Goal: Task Accomplishment & Management: Manage account settings

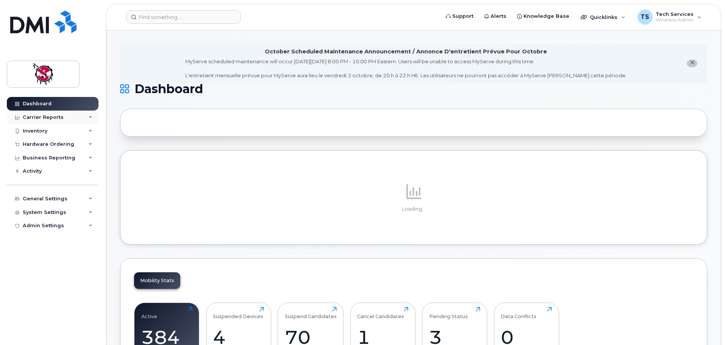
click at [53, 115] on div "Carrier Reports" at bounding box center [43, 117] width 41 height 6
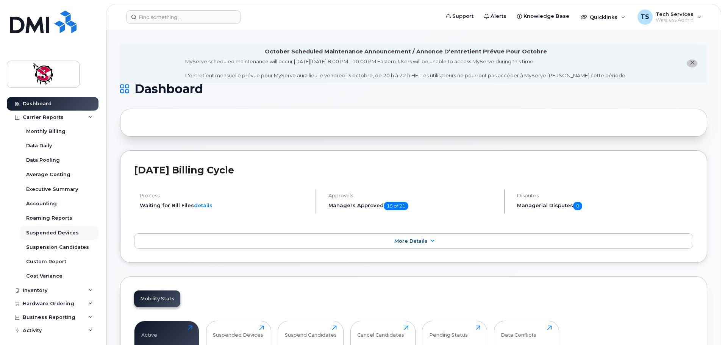
scroll to position [58, 0]
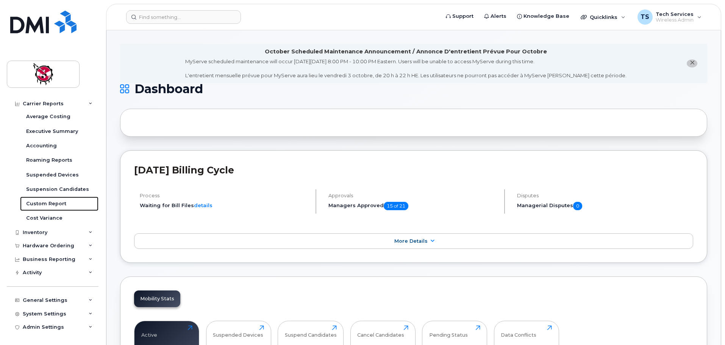
click at [59, 201] on div "Custom Report" at bounding box center [46, 203] width 40 height 7
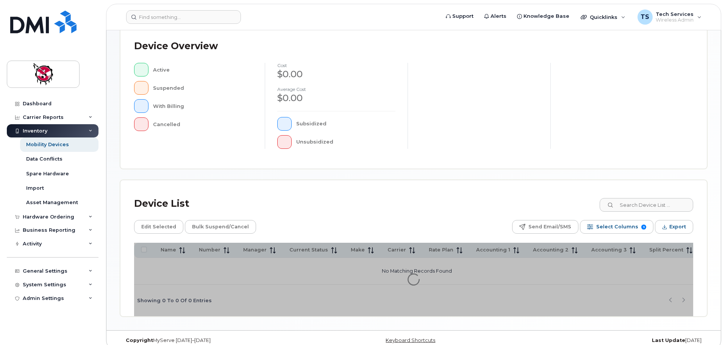
scroll to position [176, 0]
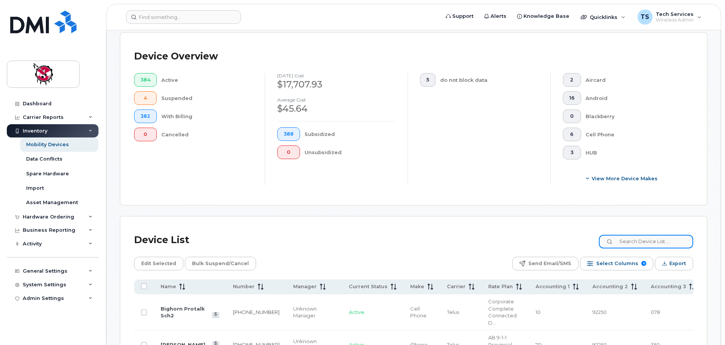
click at [650, 235] on input at bounding box center [646, 242] width 94 height 14
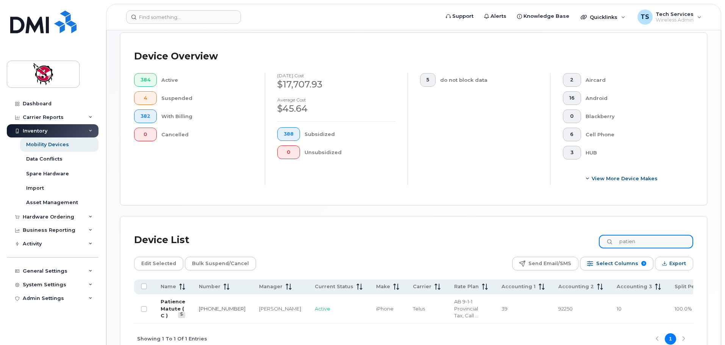
type input "patien"
click at [164, 298] on link "Patience Matute ( C )" at bounding box center [173, 308] width 25 height 20
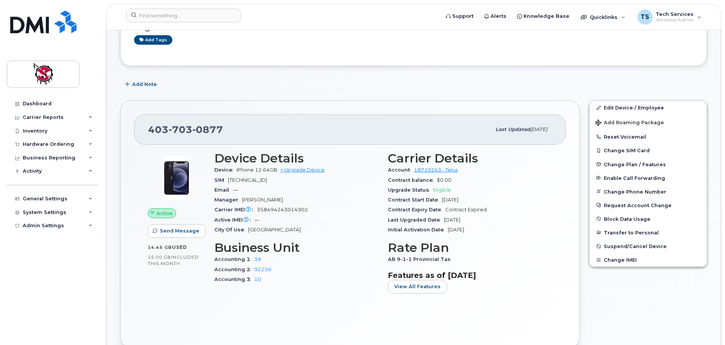
scroll to position [114, 0]
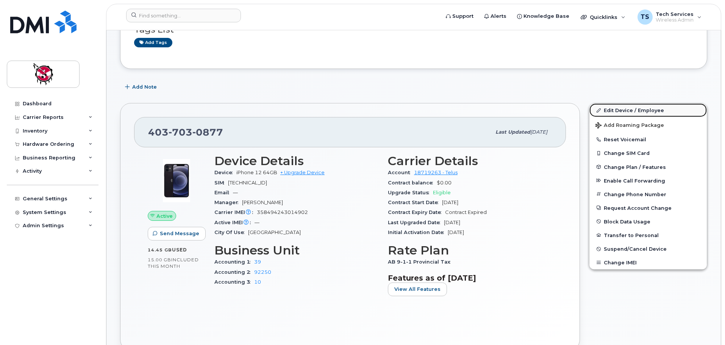
click at [626, 110] on link "Edit Device / Employee" at bounding box center [647, 110] width 117 height 14
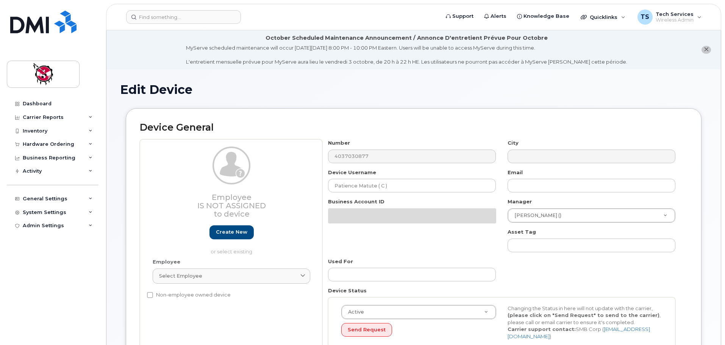
select select "10357"
select select "10349"
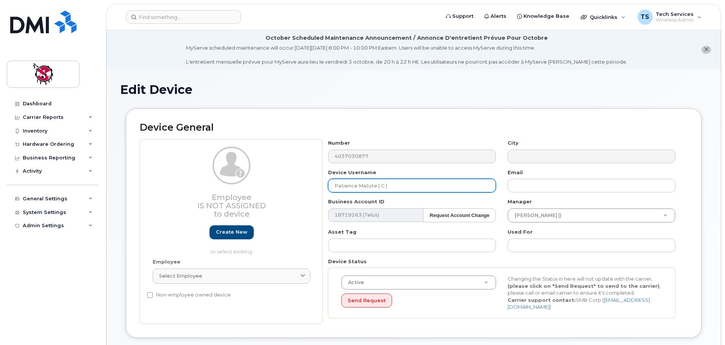
drag, startPoint x: 405, startPoint y: 185, endPoint x: 304, endPoint y: 184, distance: 101.5
click at [304, 184] on div "Employee Is not assigned to device Create new or select existing Employee Selec…" at bounding box center [413, 231] width 547 height 184
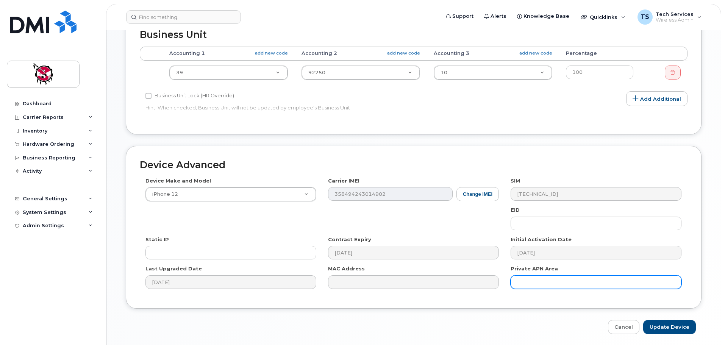
scroll to position [360, 0]
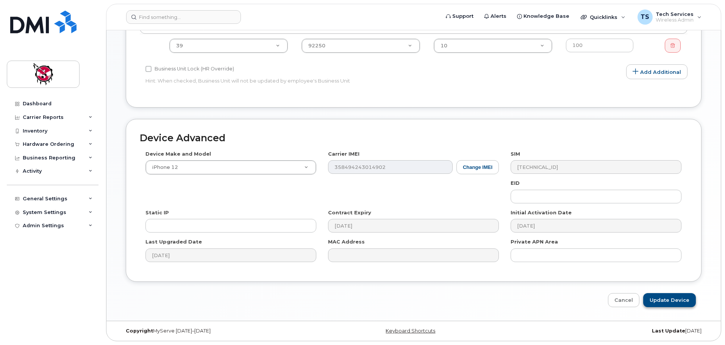
type input "Joey Wesley - CFS"
click at [683, 301] on input "Update Device" at bounding box center [669, 300] width 53 height 14
type input "Saving..."
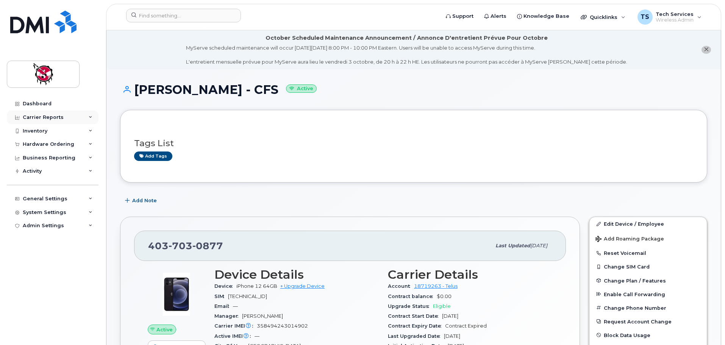
drag, startPoint x: 38, startPoint y: 116, endPoint x: 37, endPoint y: 120, distance: 4.8
click at [38, 116] on div "Carrier Reports" at bounding box center [43, 117] width 41 height 6
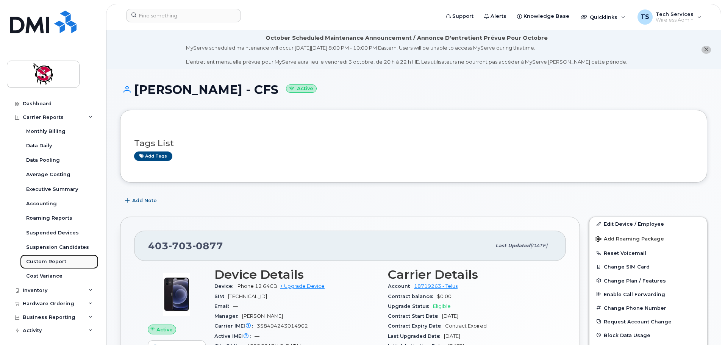
click at [61, 259] on div "Custom Report" at bounding box center [46, 261] width 40 height 7
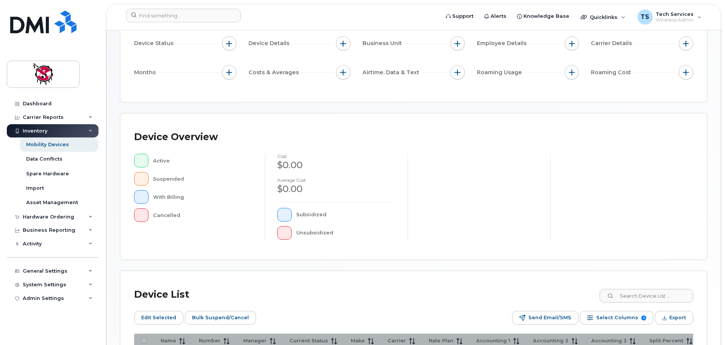
scroll to position [189, 0]
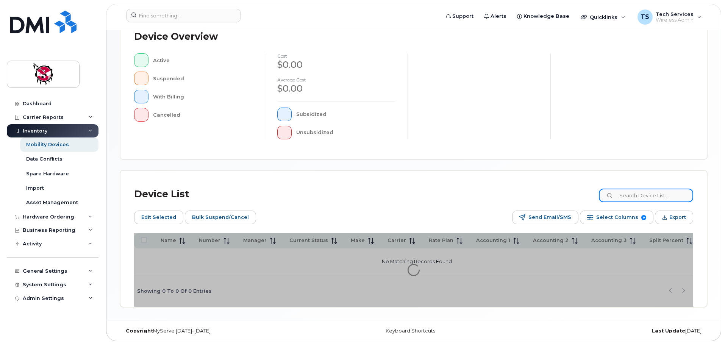
click at [661, 191] on input at bounding box center [646, 196] width 94 height 14
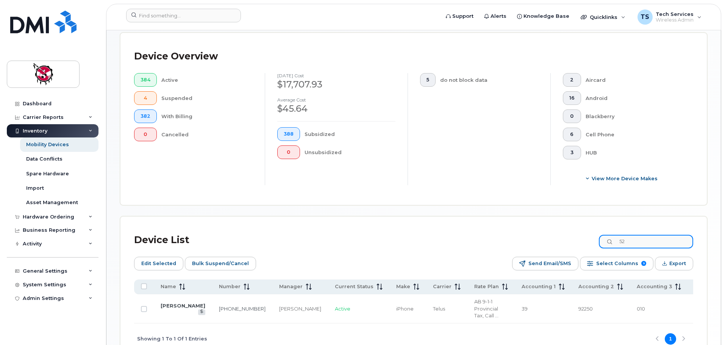
type input "5"
type input "9"
type input "7"
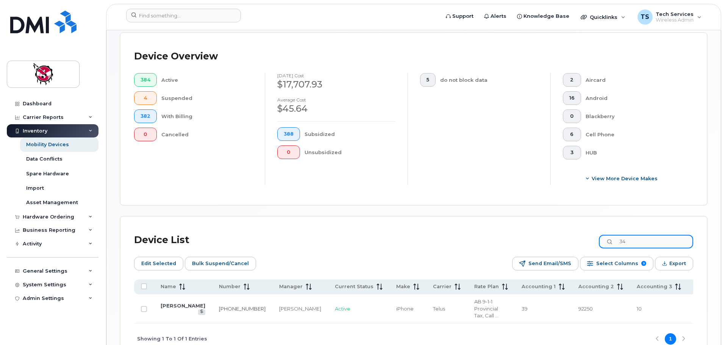
type input "3"
type input "8"
type input "1"
type input "4881"
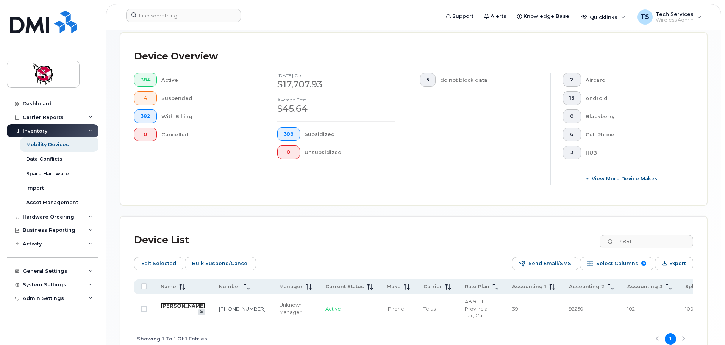
click at [170, 305] on link "Will Fraser" at bounding box center [183, 306] width 45 height 6
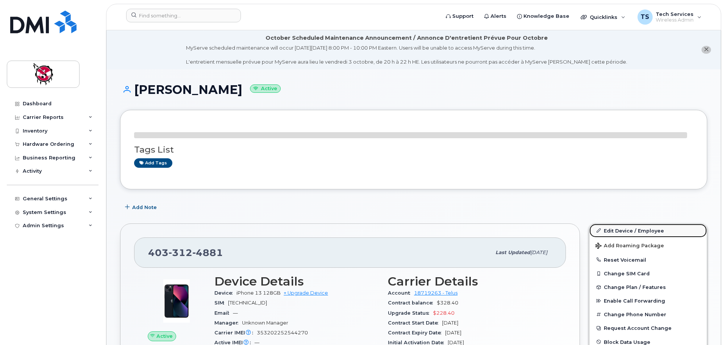
drag, startPoint x: 633, startPoint y: 229, endPoint x: 626, endPoint y: 228, distance: 7.2
click at [633, 229] on link "Edit Device / Employee" at bounding box center [647, 231] width 117 height 14
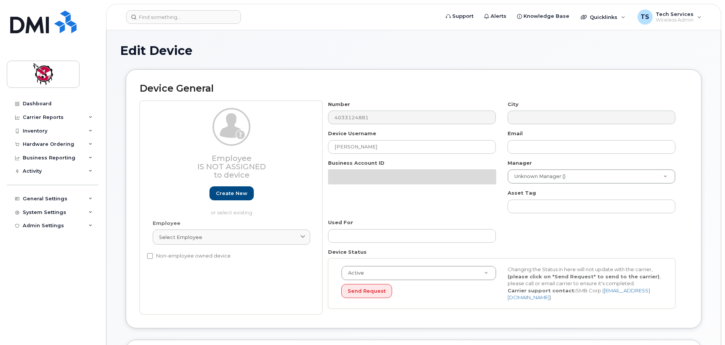
select select "10357"
select select "10349"
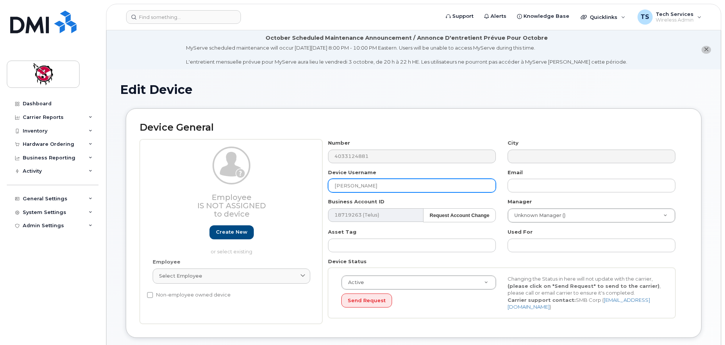
drag, startPoint x: 259, startPoint y: 179, endPoint x: 254, endPoint y: 174, distance: 7.0
click at [259, 179] on div "Employee Is not assigned to device Create new or select existing Employee Selec…" at bounding box center [413, 231] width 547 height 184
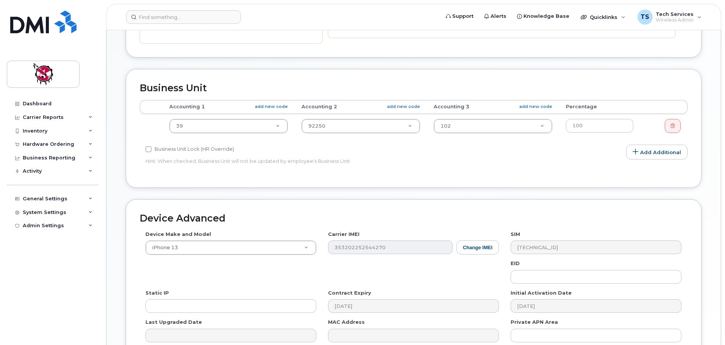
scroll to position [360, 0]
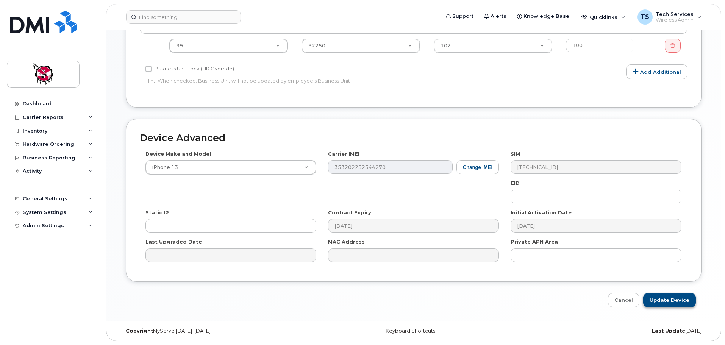
type input "Meldrick Bigstoney - CFS"
click at [681, 301] on input "Update Device" at bounding box center [669, 300] width 53 height 14
type input "Saving..."
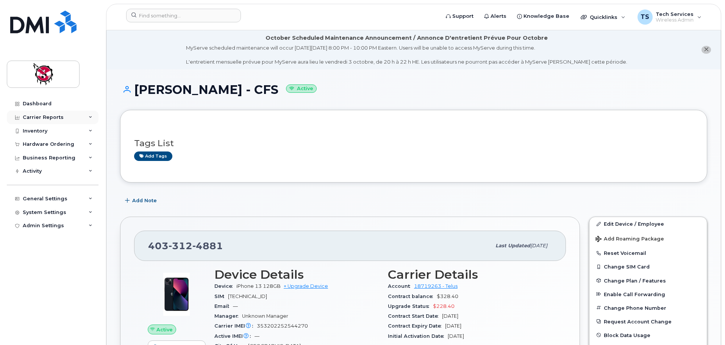
click at [55, 117] on div "Carrier Reports" at bounding box center [43, 117] width 41 height 6
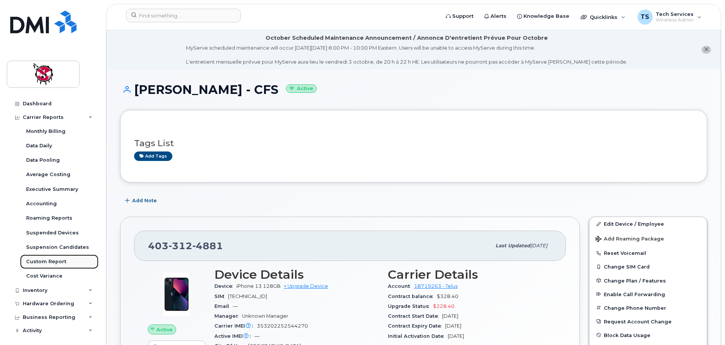
click at [59, 260] on div "Custom Report" at bounding box center [46, 261] width 40 height 7
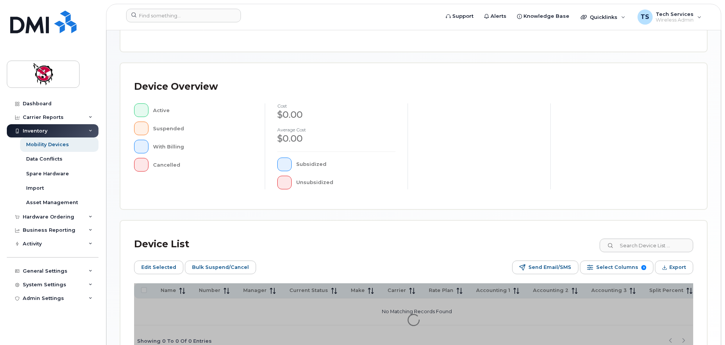
scroll to position [189, 0]
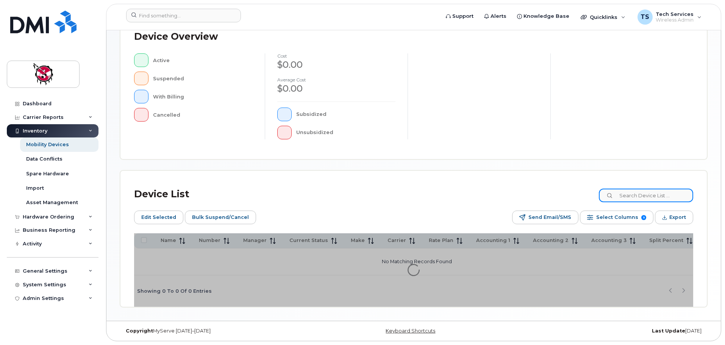
click at [653, 196] on input at bounding box center [646, 196] width 94 height 14
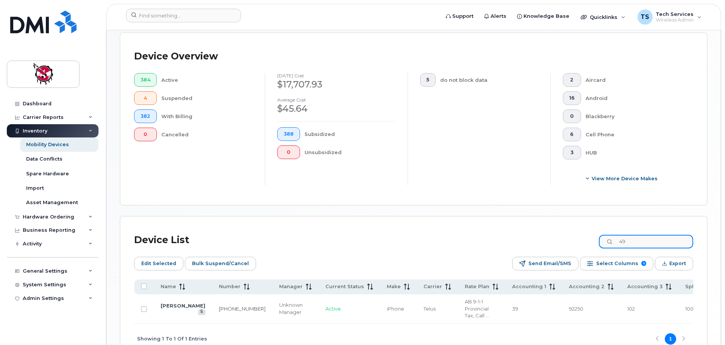
type input "4"
type input "5507"
click at [172, 303] on link "Dawn Ferguson" at bounding box center [183, 306] width 45 height 6
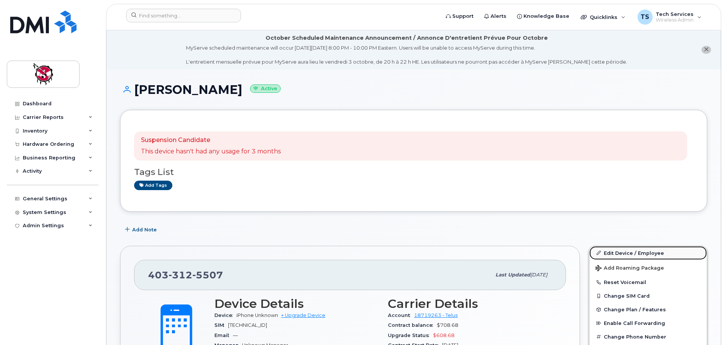
click at [618, 253] on link "Edit Device / Employee" at bounding box center [647, 253] width 117 height 14
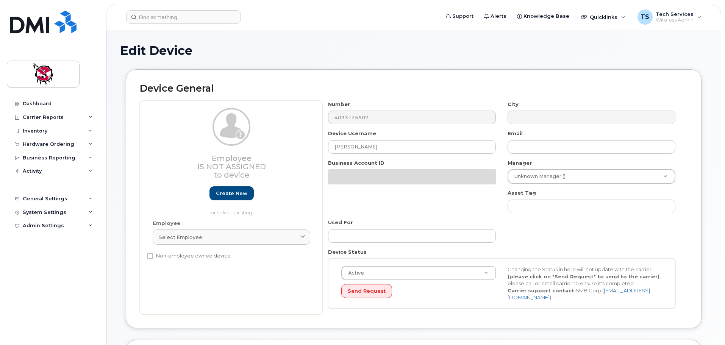
select select "10357"
select select "10349"
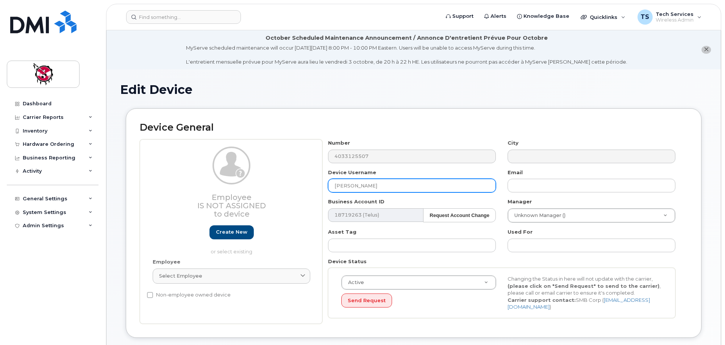
drag, startPoint x: 390, startPoint y: 185, endPoint x: 244, endPoint y: 182, distance: 146.2
click at [244, 182] on div "Employee Is not assigned to device Create new or select existing Employee Selec…" at bounding box center [413, 231] width 547 height 184
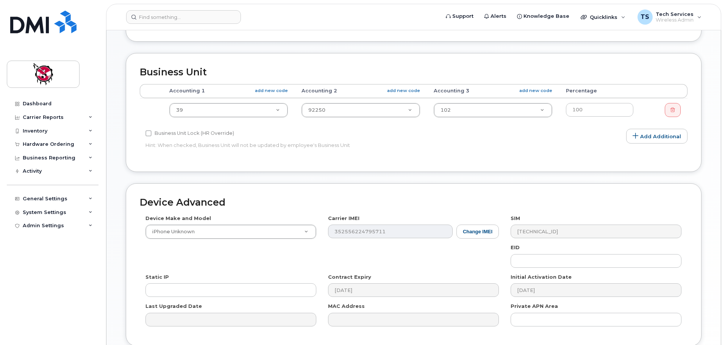
scroll to position [360, 0]
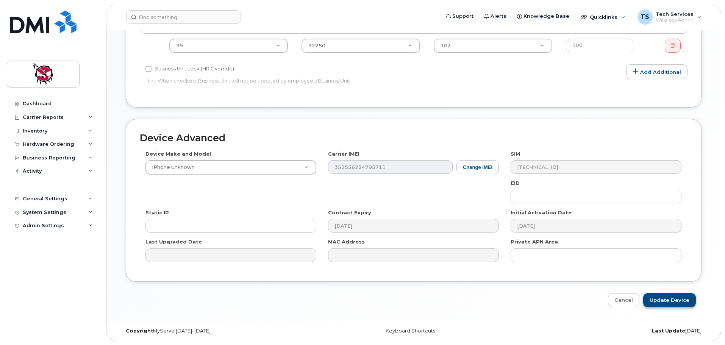
type input "[PERSON_NAME] - CFS"
click at [676, 301] on input "Update Device" at bounding box center [669, 300] width 53 height 14
type input "Saving..."
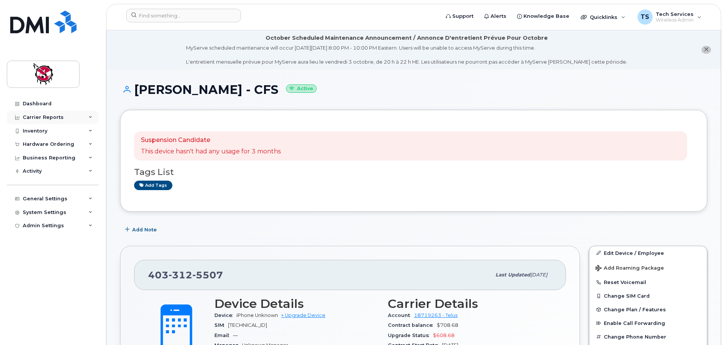
click at [58, 115] on div "Carrier Reports" at bounding box center [43, 117] width 41 height 6
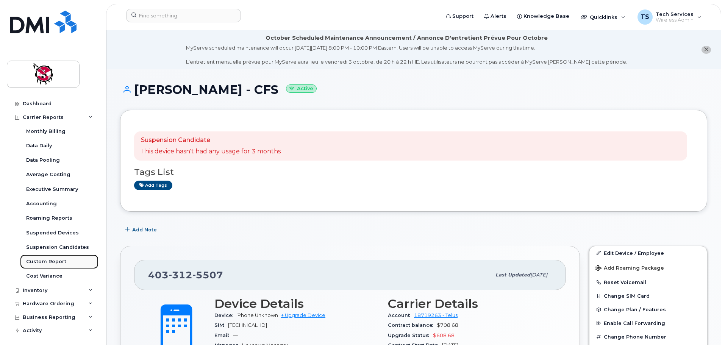
click at [50, 261] on div "Custom Report" at bounding box center [46, 261] width 40 height 7
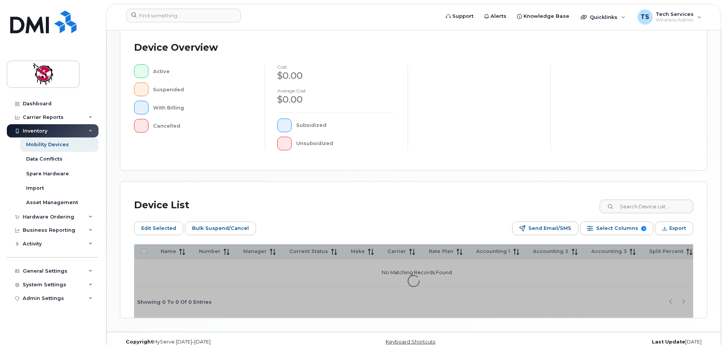
scroll to position [189, 0]
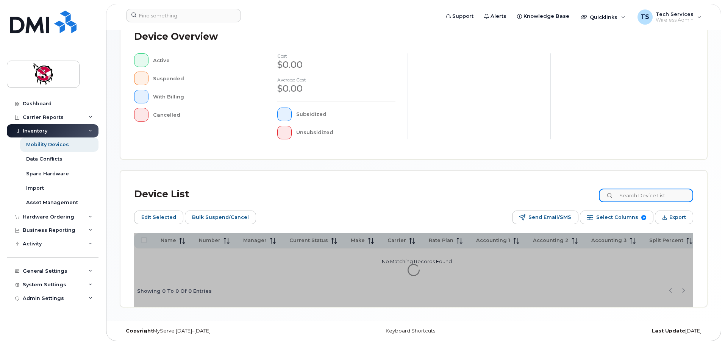
click at [641, 197] on input at bounding box center [646, 196] width 94 height 14
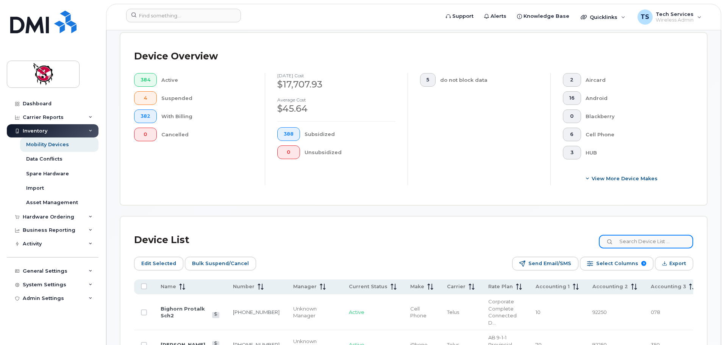
click at [663, 237] on input at bounding box center [646, 242] width 94 height 14
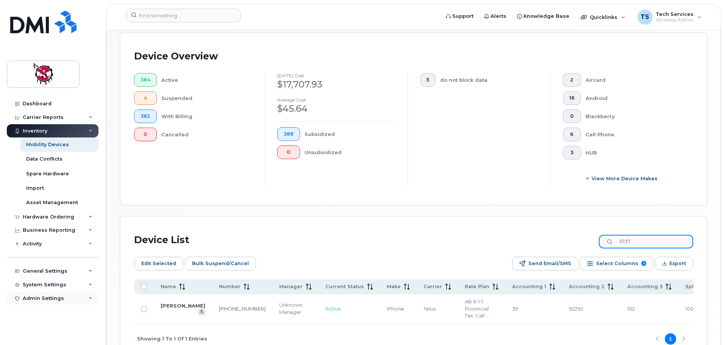
type input "5737"
drag, startPoint x: 172, startPoint y: 303, endPoint x: 176, endPoint y: 303, distance: 3.9
click at [172, 303] on link "Rana Haddad" at bounding box center [183, 306] width 45 height 6
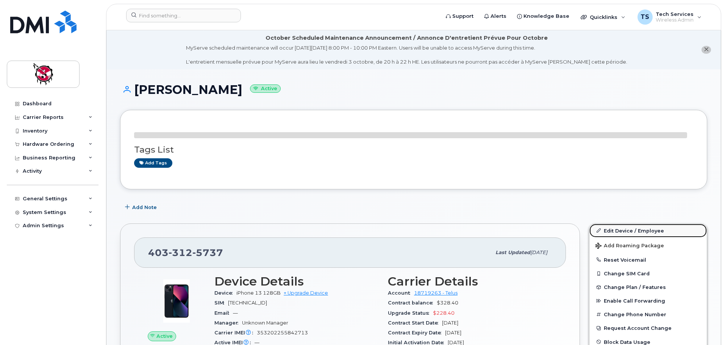
click at [629, 228] on link "Edit Device / Employee" at bounding box center [647, 231] width 117 height 14
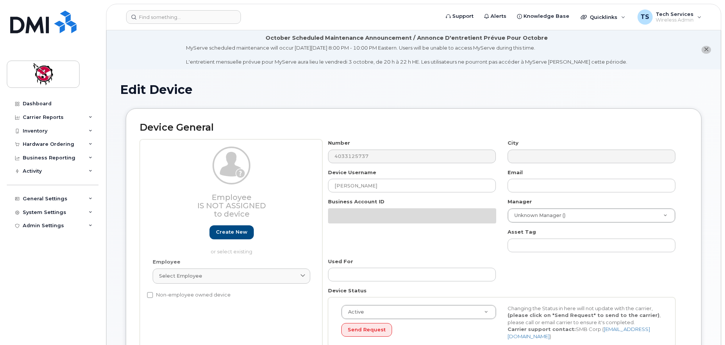
select select "10357"
select select "10349"
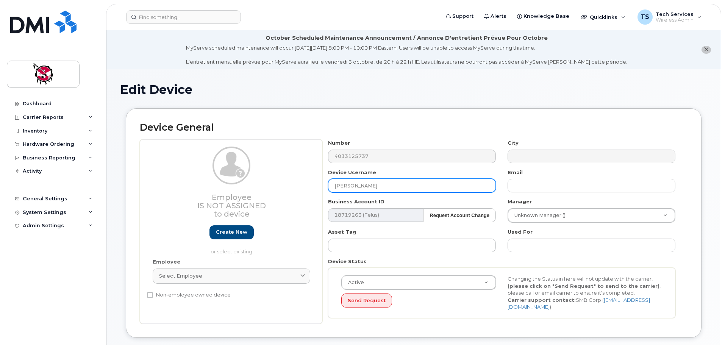
drag, startPoint x: 382, startPoint y: 183, endPoint x: 249, endPoint y: 175, distance: 133.2
click at [250, 175] on div "Employee Is not assigned to device Create new or select existing Employee Selec…" at bounding box center [413, 231] width 547 height 184
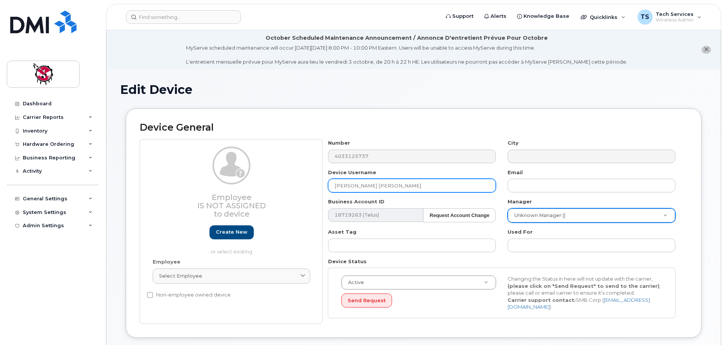
type input "[PERSON_NAME] [PERSON_NAME]"
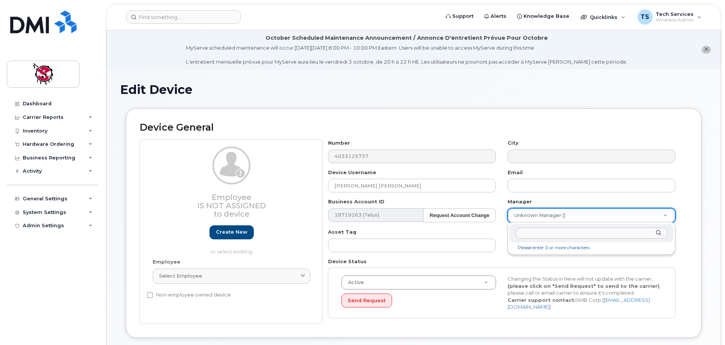
drag, startPoint x: 617, startPoint y: 215, endPoint x: 613, endPoint y: 214, distance: 4.2
type input "natal"
type input "4580"
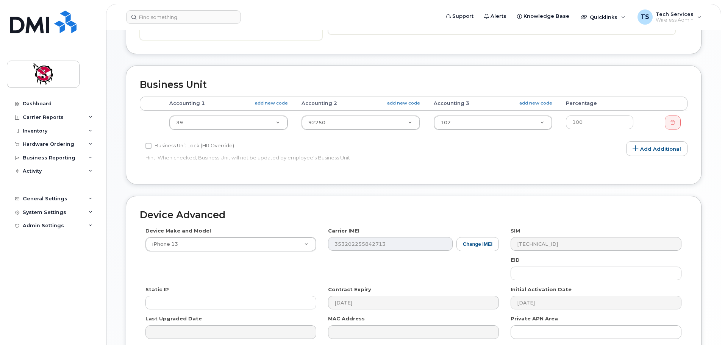
scroll to position [360, 0]
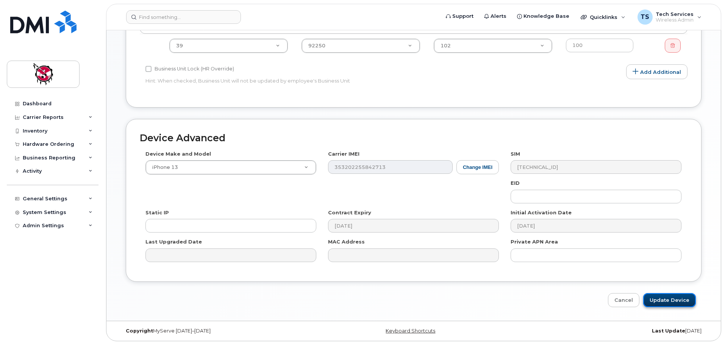
click at [672, 306] on input "Update Device" at bounding box center [669, 300] width 53 height 14
type input "Saving..."
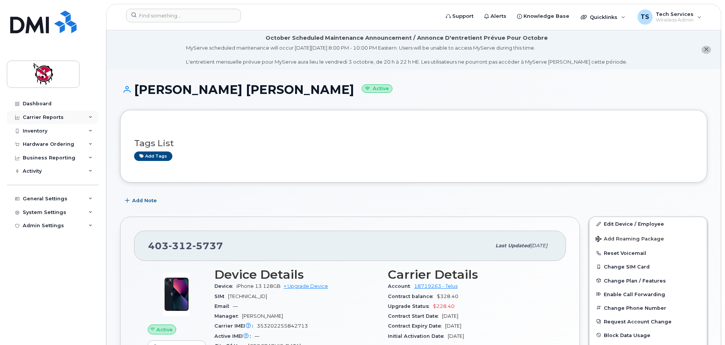
click at [29, 120] on div "Carrier Reports" at bounding box center [43, 117] width 41 height 6
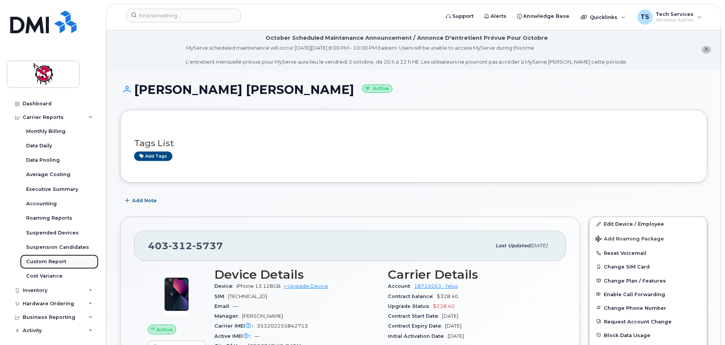
click at [53, 260] on div "Custom Report" at bounding box center [46, 261] width 40 height 7
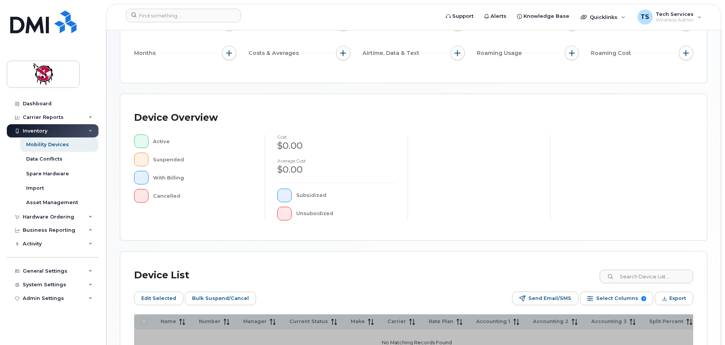
scroll to position [189, 0]
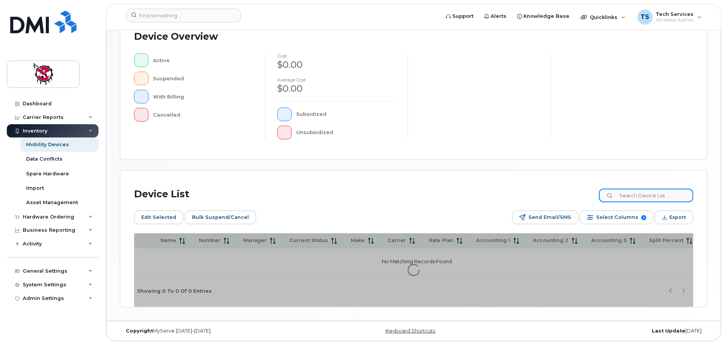
click at [655, 193] on input at bounding box center [646, 196] width 94 height 14
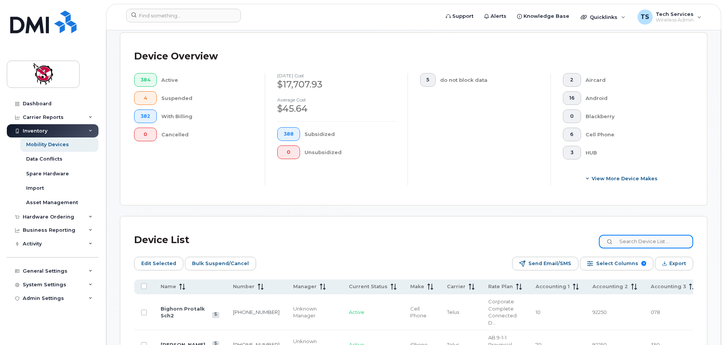
type input "l"
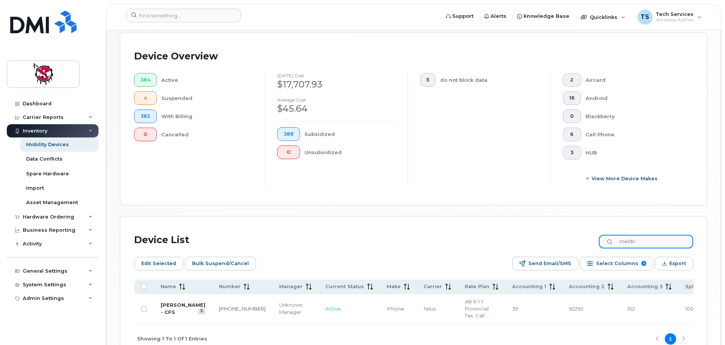
type input "meldri"
click at [179, 302] on link "[PERSON_NAME] - CFS" at bounding box center [183, 308] width 45 height 13
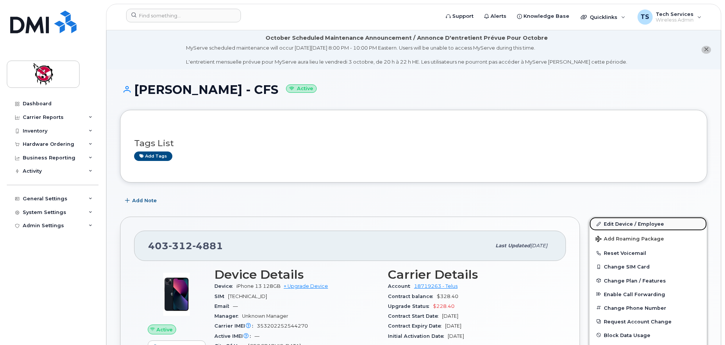
click at [622, 221] on link "Edit Device / Employee" at bounding box center [647, 224] width 117 height 14
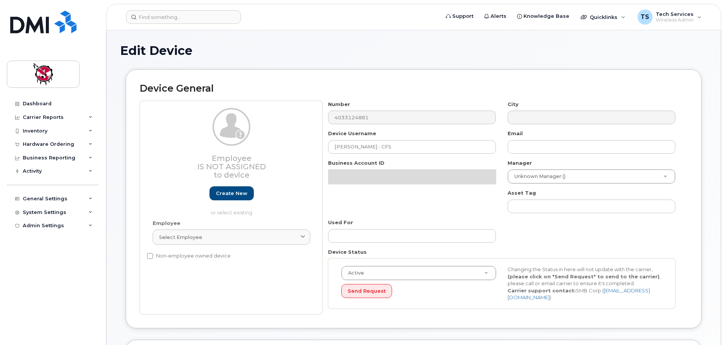
select select "10357"
select select "10349"
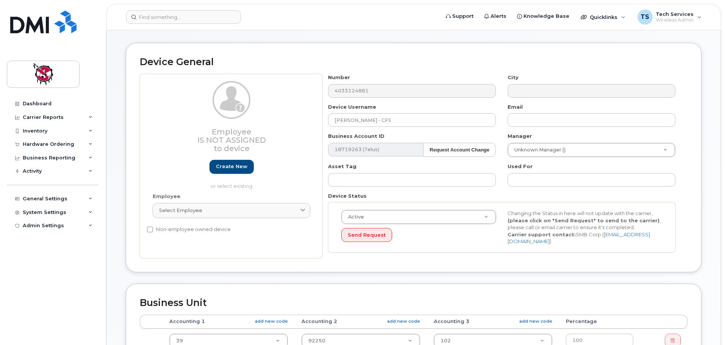
scroll to position [76, 0]
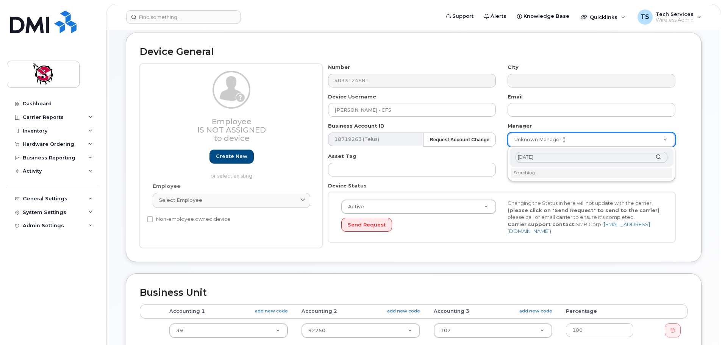
type input "natali"
type input "4580"
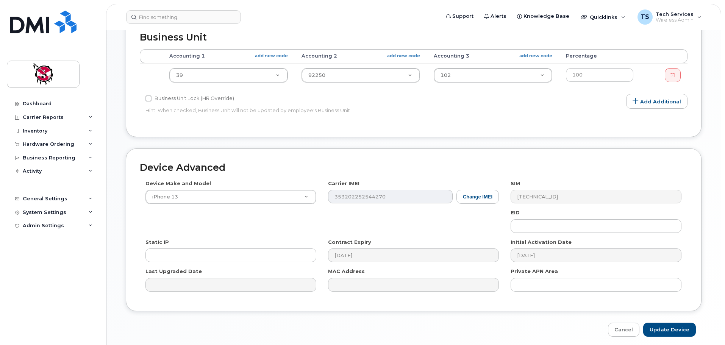
scroll to position [360, 0]
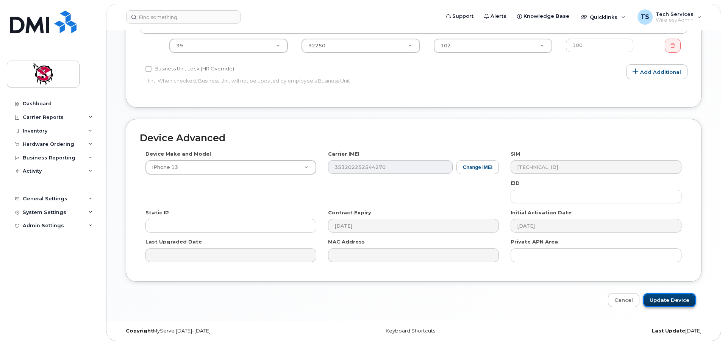
click at [677, 296] on input "Update Device" at bounding box center [669, 300] width 53 height 14
type input "Saving..."
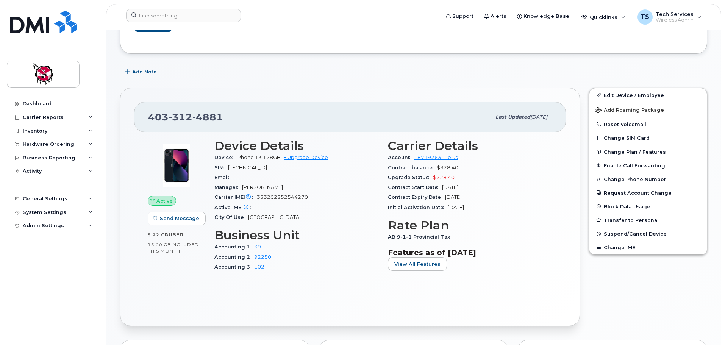
scroll to position [189, 0]
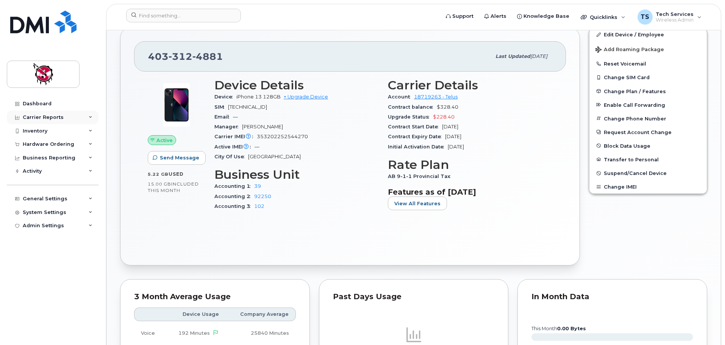
click at [31, 115] on div "Carrier Reports" at bounding box center [43, 117] width 41 height 6
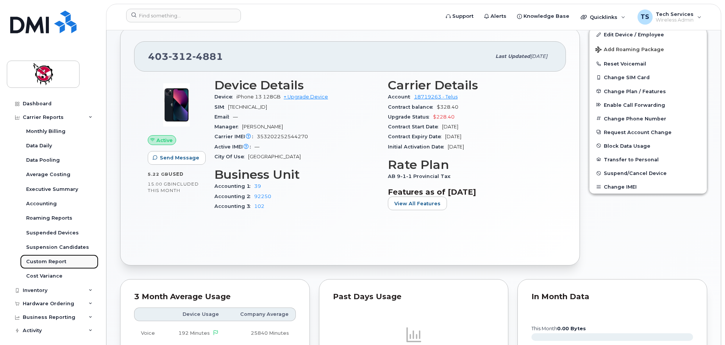
click at [46, 262] on div "Custom Report" at bounding box center [46, 261] width 40 height 7
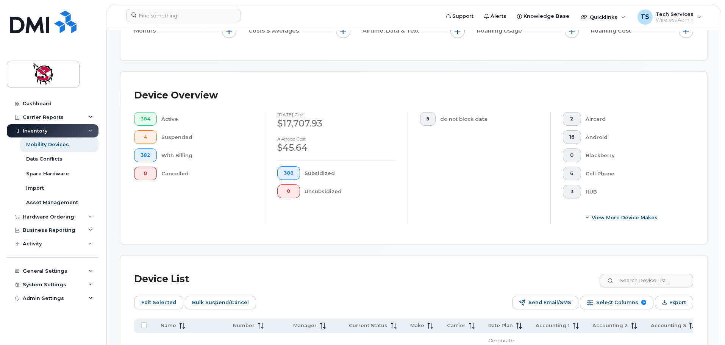
scroll to position [151, 0]
click at [637, 273] on input at bounding box center [646, 280] width 94 height 14
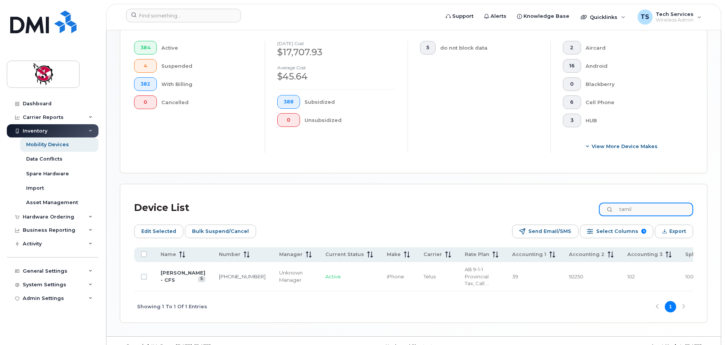
scroll to position [227, 0]
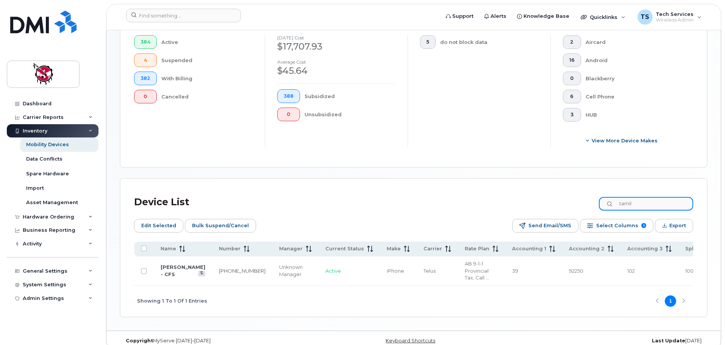
type input "tamil"
click at [160, 265] on td "[PERSON_NAME] - CFS" at bounding box center [183, 270] width 58 height 29
click at [167, 264] on link "[PERSON_NAME] - CFS" at bounding box center [183, 270] width 45 height 13
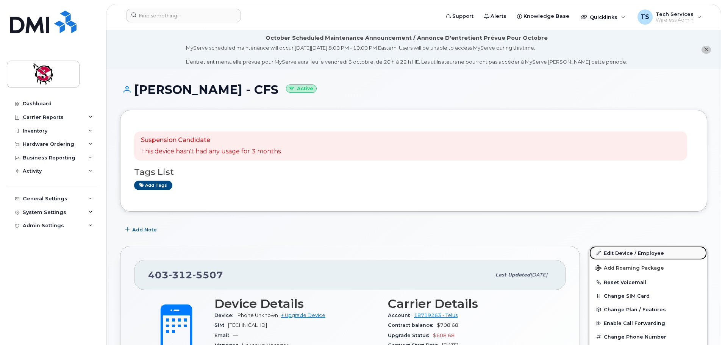
click at [620, 254] on link "Edit Device / Employee" at bounding box center [647, 253] width 117 height 14
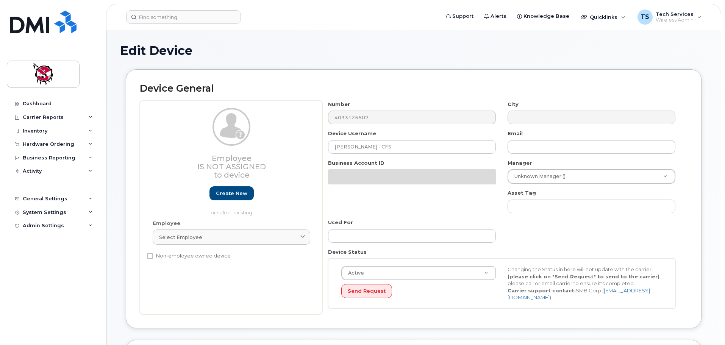
select select "10357"
select select "10349"
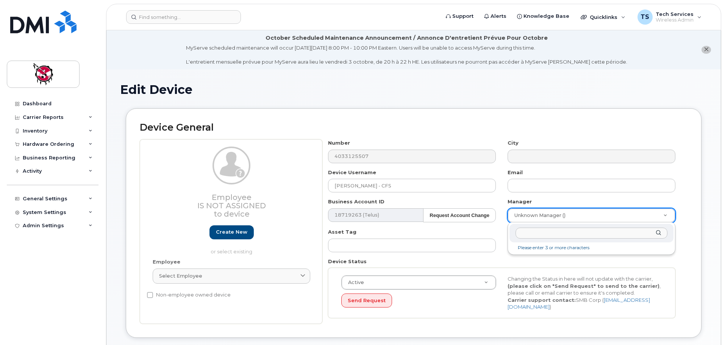
type input "m"
type input "natali"
type input "4580"
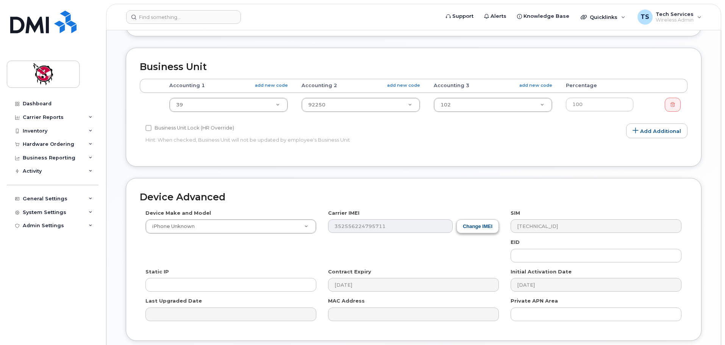
scroll to position [360, 0]
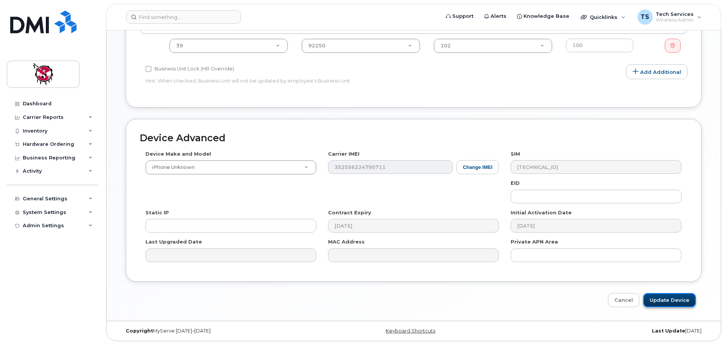
click at [683, 301] on input "Update Device" at bounding box center [669, 300] width 53 height 14
type input "Saving..."
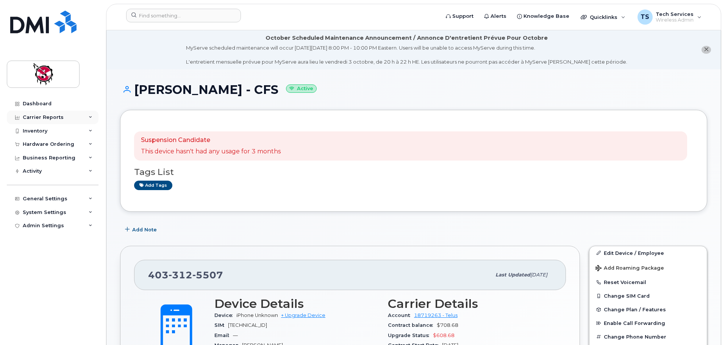
click at [47, 121] on div "Carrier Reports" at bounding box center [53, 118] width 92 height 14
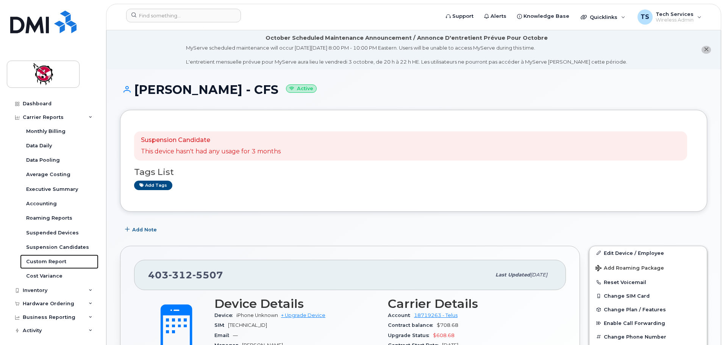
click at [55, 264] on div "Custom Report" at bounding box center [46, 261] width 40 height 7
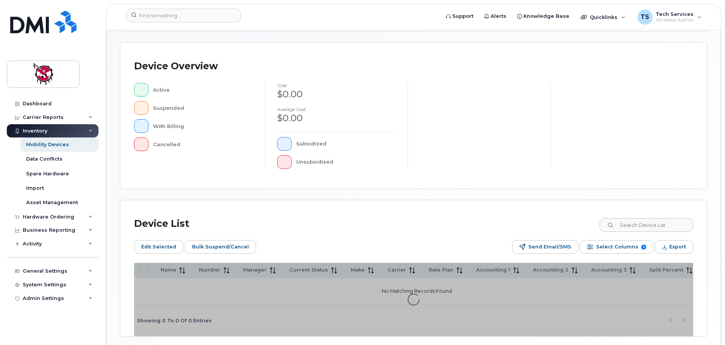
scroll to position [189, 0]
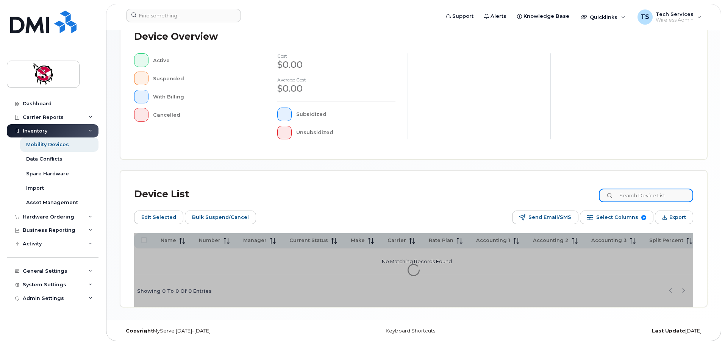
click at [662, 198] on div "Mobility Devices Devices Save Report Import from CSV Export to CSV Add Device F…" at bounding box center [413, 81] width 587 height 452
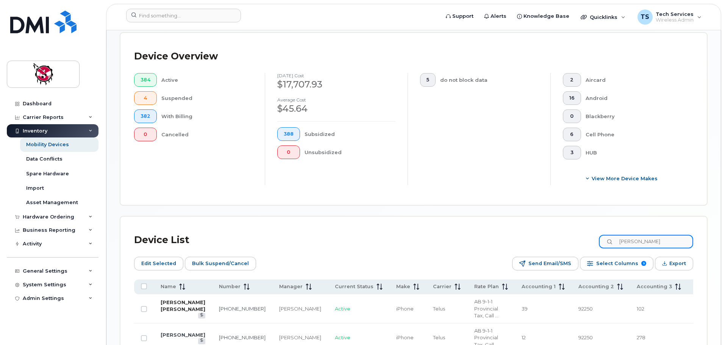
type input "[PERSON_NAME]"
click at [162, 304] on link "[PERSON_NAME] [PERSON_NAME]" at bounding box center [183, 305] width 45 height 13
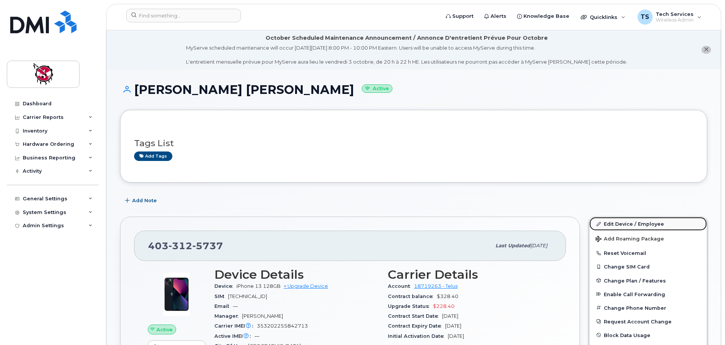
click at [620, 222] on link "Edit Device / Employee" at bounding box center [647, 224] width 117 height 14
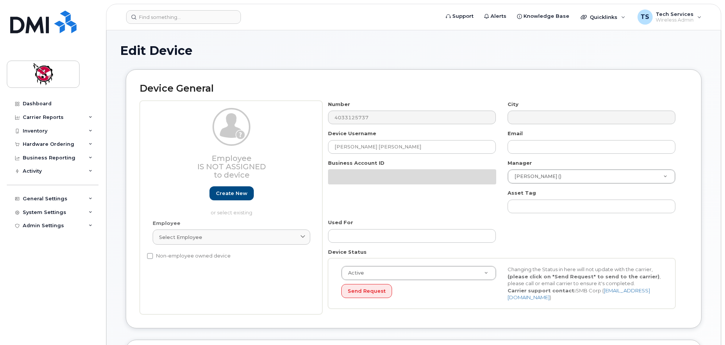
select select "10357"
select select "10349"
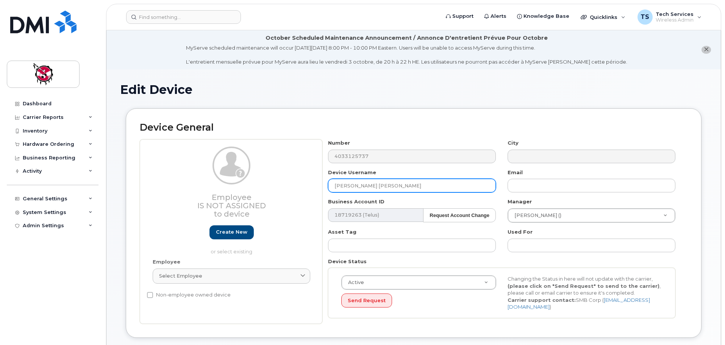
click at [390, 184] on input "[PERSON_NAME] [PERSON_NAME]" at bounding box center [412, 186] width 168 height 14
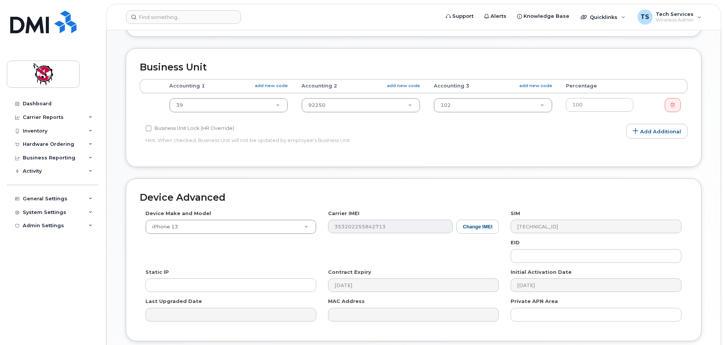
scroll to position [360, 0]
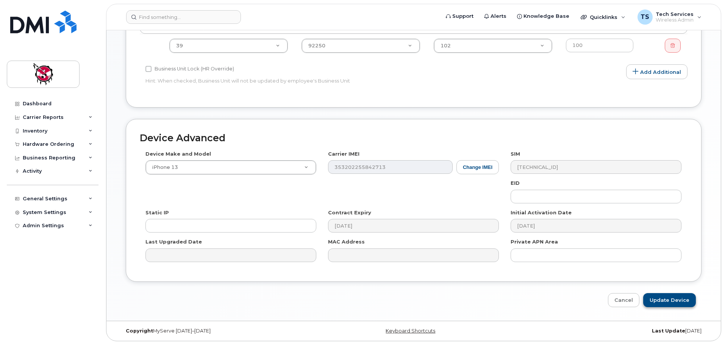
type input "[PERSON_NAME] [PERSON_NAME] - CFS"
click at [679, 299] on input "Update Device" at bounding box center [669, 300] width 53 height 14
type input "Saving..."
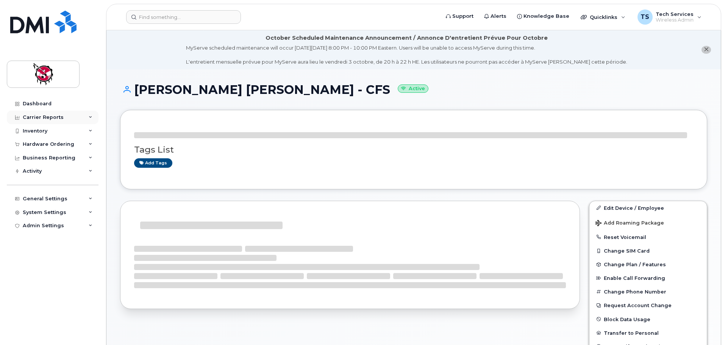
click at [45, 118] on div "Carrier Reports" at bounding box center [43, 117] width 41 height 6
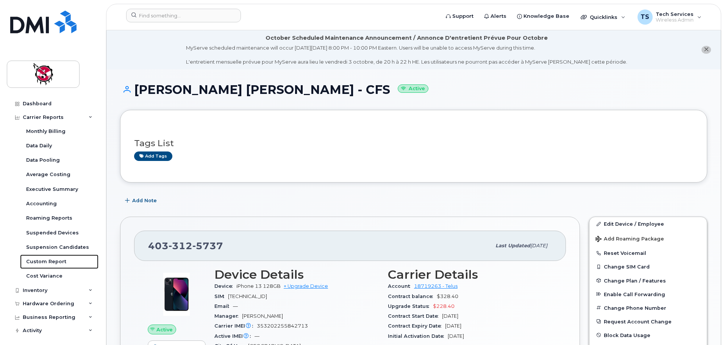
click at [59, 262] on div "Custom Report" at bounding box center [46, 261] width 40 height 7
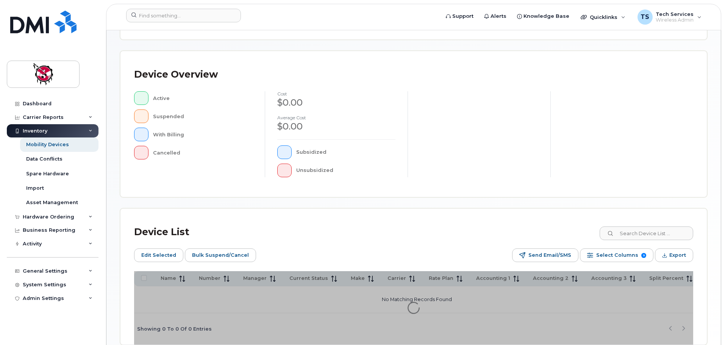
scroll to position [189, 0]
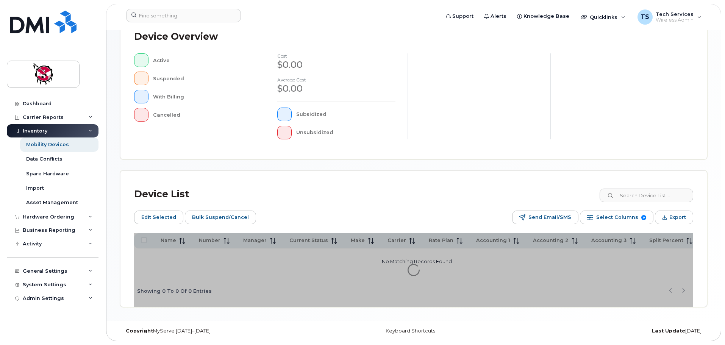
click at [669, 159] on div "Device Overview Active Suspended With Billing Cancelled cost $0.00 Average cost…" at bounding box center [413, 86] width 586 height 146
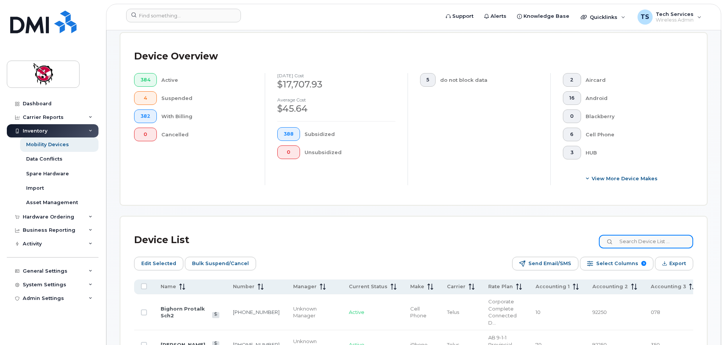
click at [647, 235] on input at bounding box center [646, 242] width 94 height 14
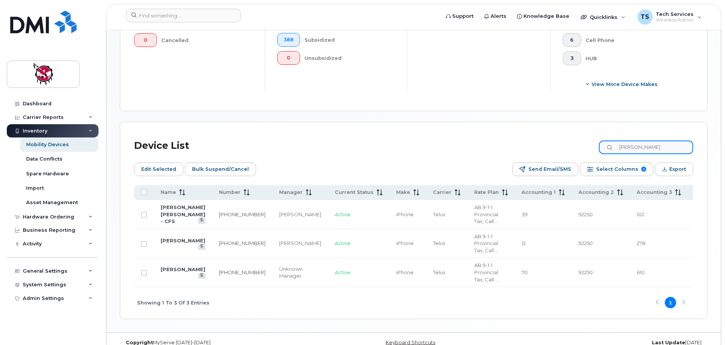
scroll to position [289, 0]
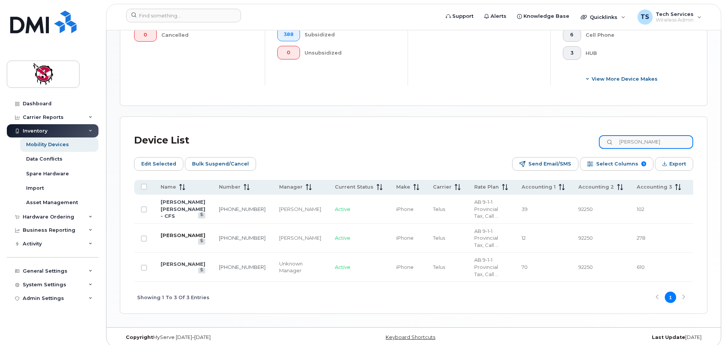
type input "pamela"
click at [170, 232] on link "[PERSON_NAME]" at bounding box center [183, 235] width 45 height 6
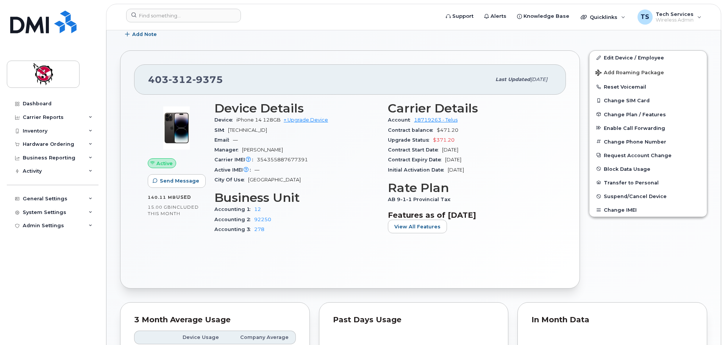
scroll to position [38, 0]
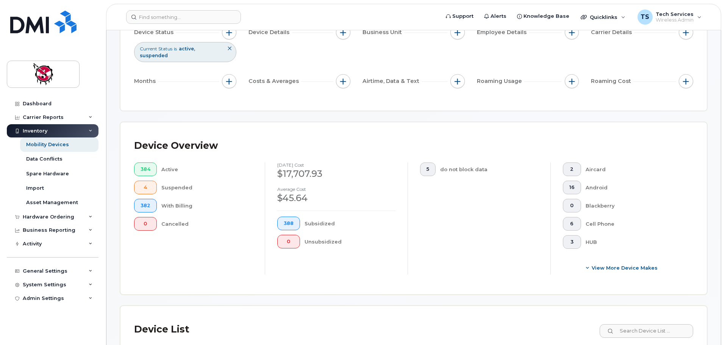
scroll to position [189, 0]
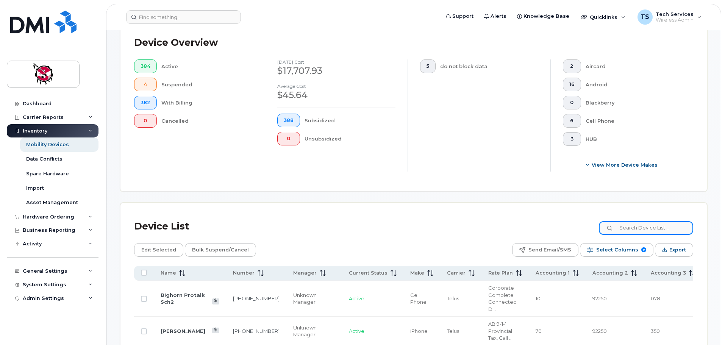
click at [679, 223] on input at bounding box center [646, 228] width 94 height 14
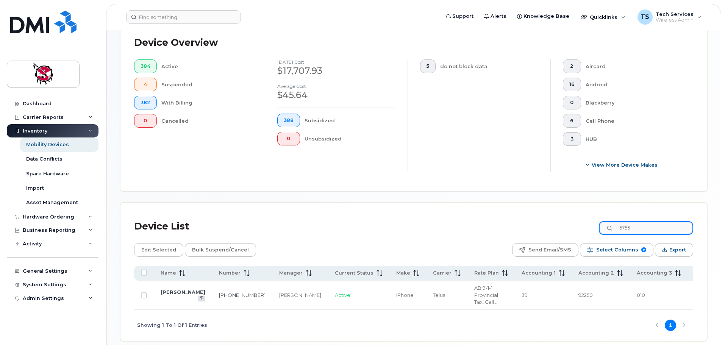
drag, startPoint x: 646, startPoint y: 220, endPoint x: 564, endPoint y: 220, distance: 82.5
click at [564, 220] on div "Device List 5755" at bounding box center [413, 227] width 559 height 20
drag, startPoint x: 647, startPoint y: 220, endPoint x: 599, endPoint y: 218, distance: 47.7
click at [599, 218] on div "Device List 6259" at bounding box center [413, 227] width 559 height 20
drag, startPoint x: 647, startPoint y: 220, endPoint x: 591, endPoint y: 217, distance: 56.1
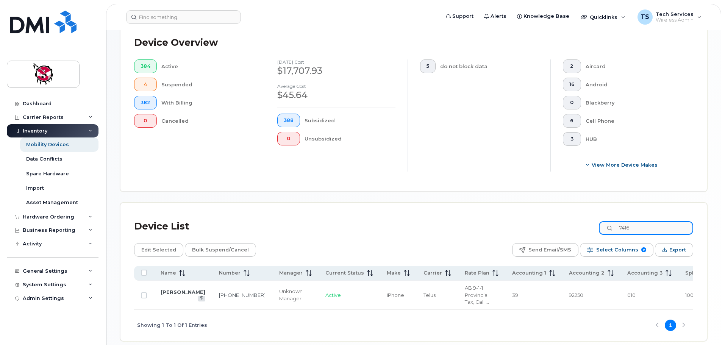
click at [591, 217] on div "Device List 7416" at bounding box center [413, 227] width 559 height 20
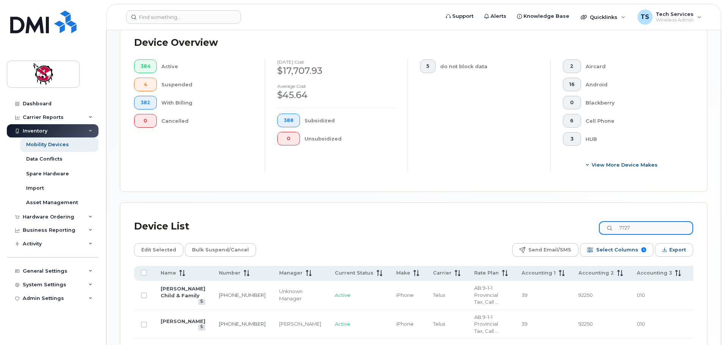
drag, startPoint x: 654, startPoint y: 223, endPoint x: 589, endPoint y: 220, distance: 65.2
click at [589, 220] on div "Device List 7727" at bounding box center [413, 227] width 559 height 20
type input "0"
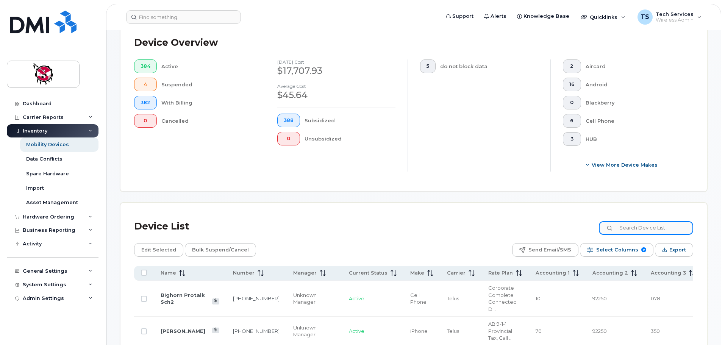
click at [648, 221] on input at bounding box center [646, 228] width 94 height 14
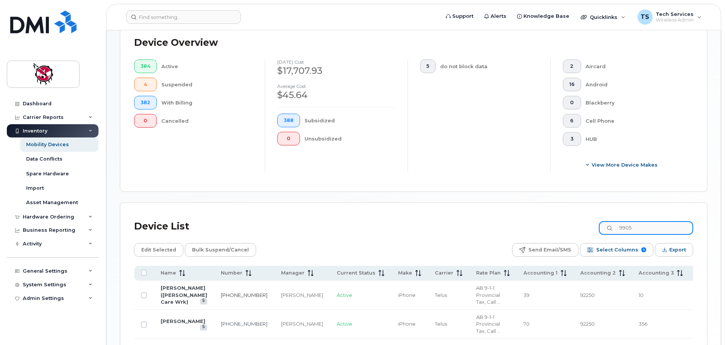
type input "9905"
click at [221, 298] on link "403-510-9905" at bounding box center [244, 295] width 47 height 6
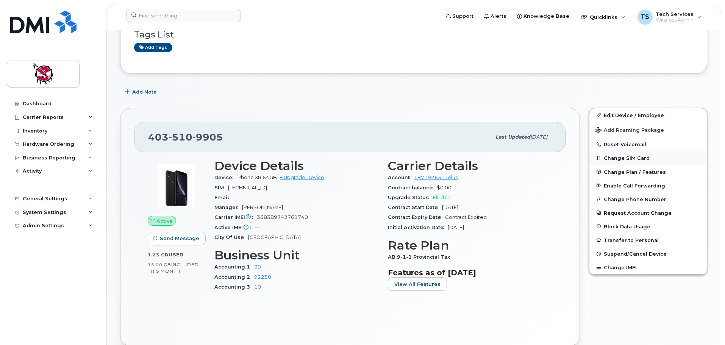
scroll to position [114, 0]
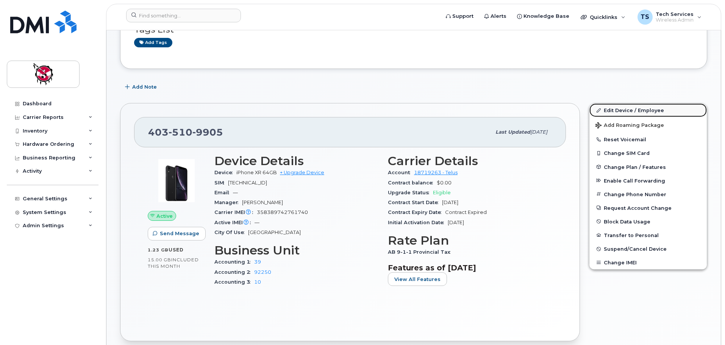
click at [623, 104] on link "Edit Device / Employee" at bounding box center [647, 110] width 117 height 14
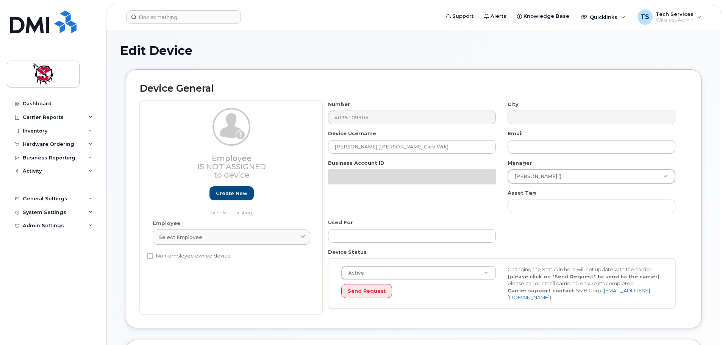
select select "10357"
select select "10349"
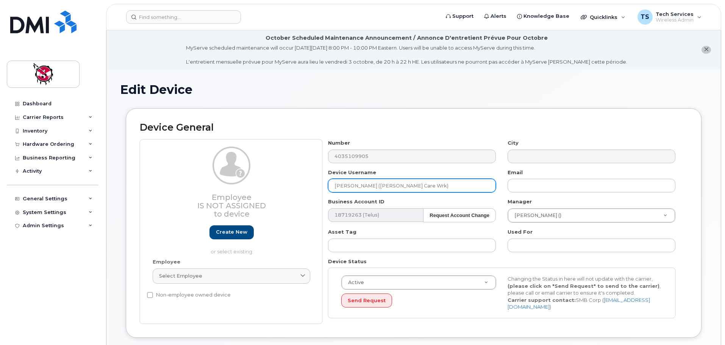
drag, startPoint x: 438, startPoint y: 185, endPoint x: 316, endPoint y: 185, distance: 121.9
click at [316, 185] on div "Employee Is not assigned to device Create new or select existing Employee Selec…" at bounding box center [413, 231] width 547 height 184
type input "j"
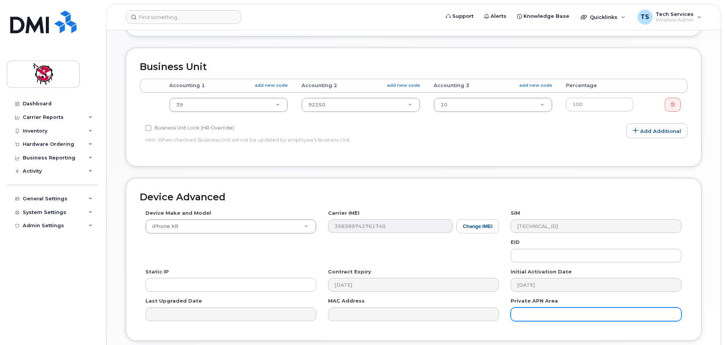
scroll to position [360, 0]
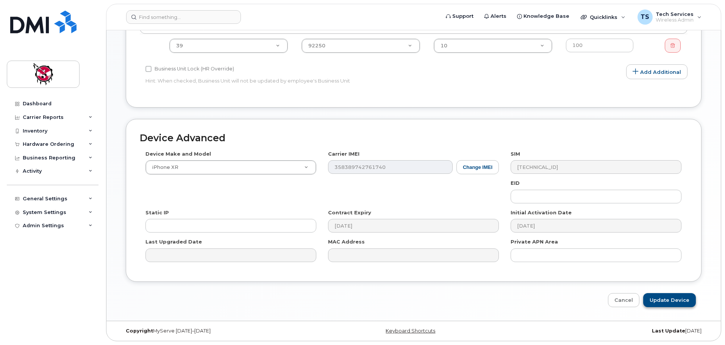
type input "[PERSON_NAME] - CFS"
click at [676, 303] on input "Update Device" at bounding box center [669, 300] width 53 height 14
type input "Saving..."
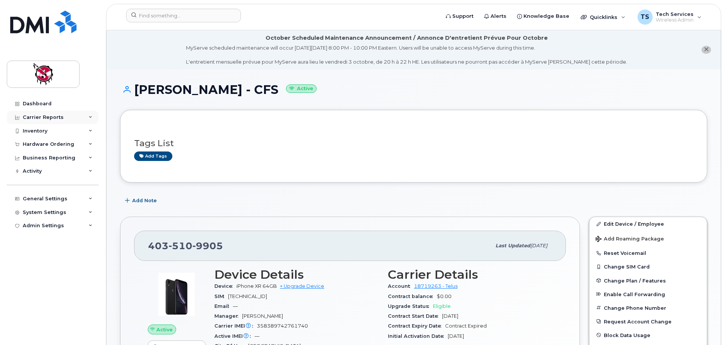
click at [40, 117] on div "Carrier Reports" at bounding box center [43, 117] width 41 height 6
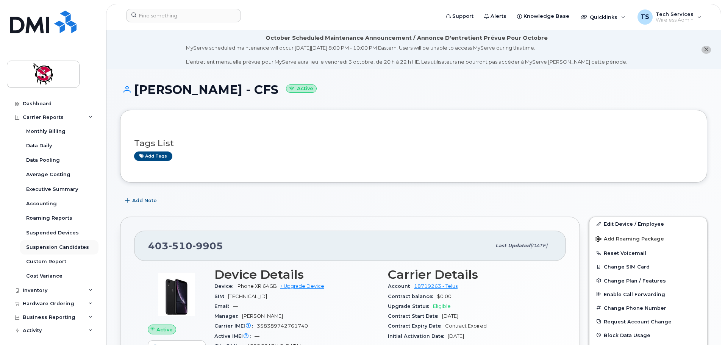
scroll to position [58, 0]
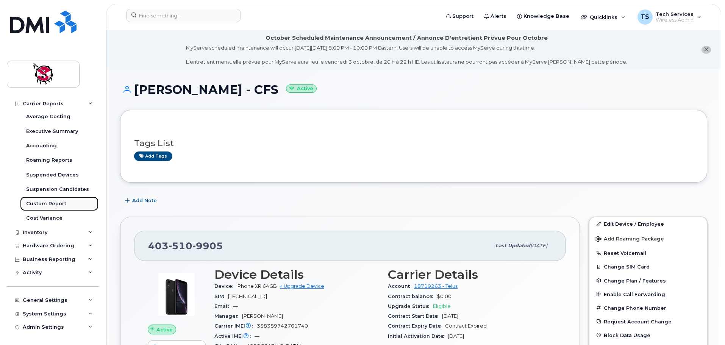
click at [52, 203] on div "Custom Report" at bounding box center [46, 203] width 40 height 7
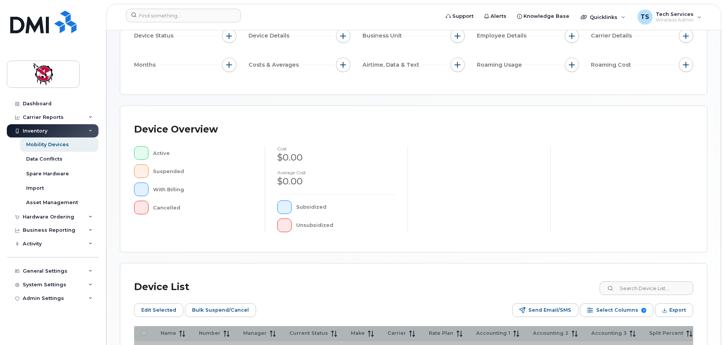
scroll to position [114, 0]
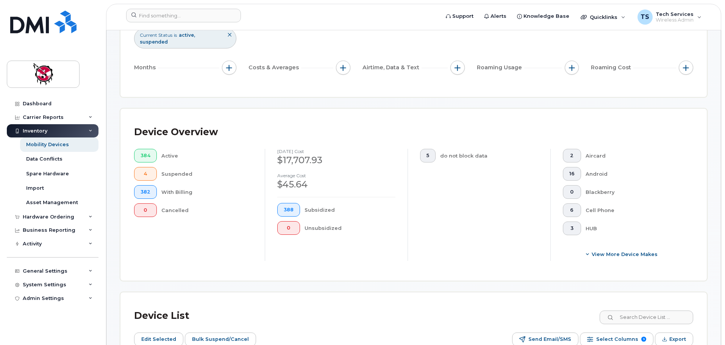
click at [646, 311] on input at bounding box center [646, 317] width 94 height 14
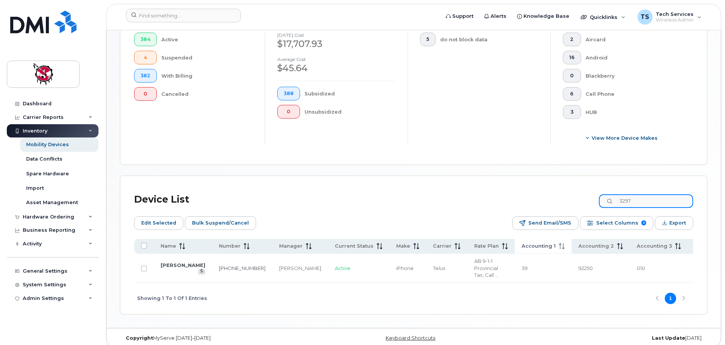
scroll to position [231, 0]
drag, startPoint x: 648, startPoint y: 191, endPoint x: 578, endPoint y: 191, distance: 70.0
click at [578, 191] on div "Device List 3297" at bounding box center [413, 199] width 559 height 20
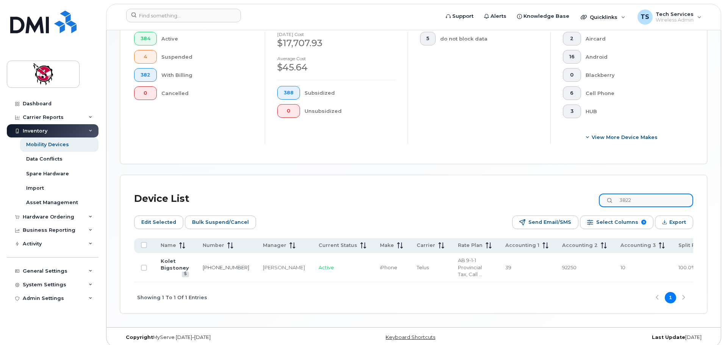
drag, startPoint x: 646, startPoint y: 195, endPoint x: 620, endPoint y: 191, distance: 26.1
click at [620, 193] on input "3822" at bounding box center [646, 200] width 94 height 14
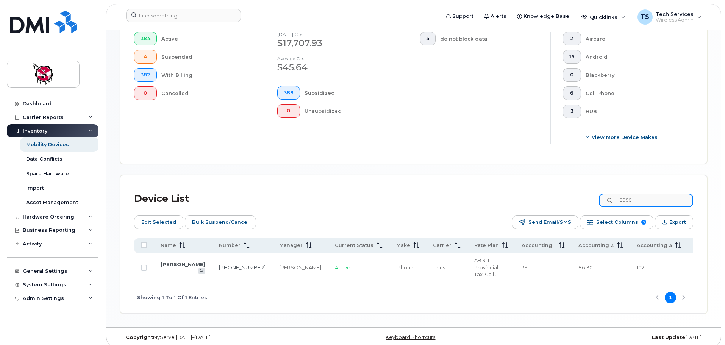
drag, startPoint x: 657, startPoint y: 193, endPoint x: 613, endPoint y: 190, distance: 44.0
click at [618, 193] on div "0950" at bounding box center [646, 200] width 94 height 14
drag, startPoint x: 647, startPoint y: 192, endPoint x: 566, endPoint y: 192, distance: 80.3
click at [566, 192] on div "Device List 9453" at bounding box center [413, 199] width 559 height 20
drag, startPoint x: 642, startPoint y: 195, endPoint x: 567, endPoint y: 192, distance: 75.4
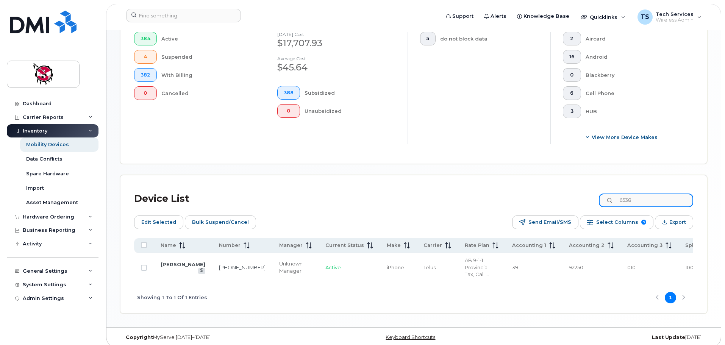
click at [567, 192] on div "Device List 6538" at bounding box center [413, 199] width 559 height 20
drag, startPoint x: 641, startPoint y: 192, endPoint x: 579, endPoint y: 191, distance: 61.3
click at [579, 191] on div "Device List 3595" at bounding box center [413, 199] width 559 height 20
drag, startPoint x: 647, startPoint y: 195, endPoint x: 593, endPoint y: 194, distance: 54.9
click at [593, 194] on div "Device List 0877" at bounding box center [413, 199] width 559 height 20
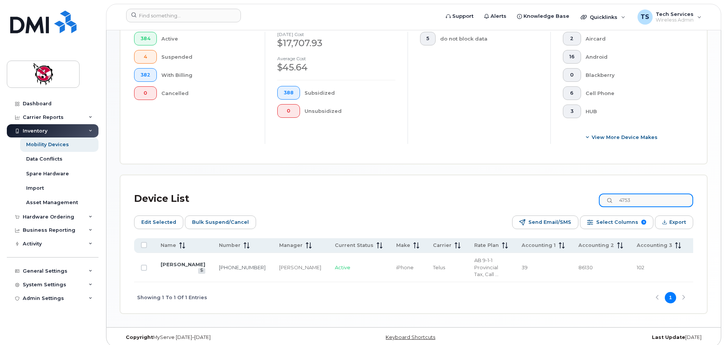
drag, startPoint x: 594, startPoint y: 192, endPoint x: 588, endPoint y: 190, distance: 6.9
click at [588, 190] on div "Device List 4753" at bounding box center [413, 199] width 559 height 20
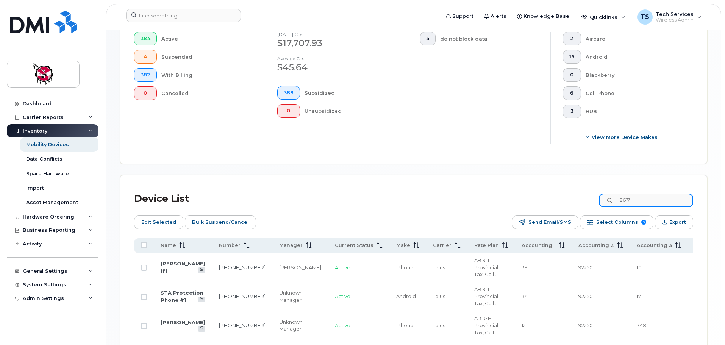
drag, startPoint x: 646, startPoint y: 190, endPoint x: 593, endPoint y: 192, distance: 52.7
click at [593, 192] on div "Device List 8617" at bounding box center [413, 199] width 559 height 20
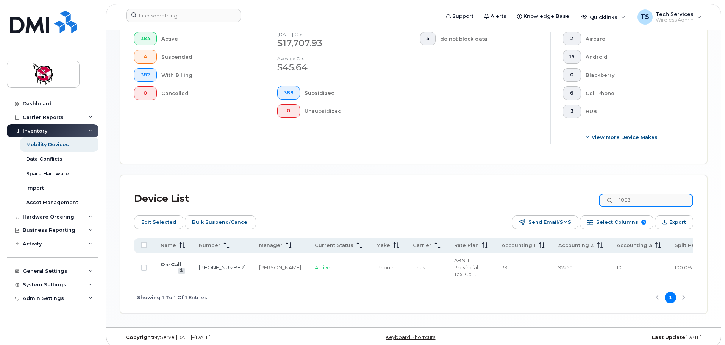
drag, startPoint x: 644, startPoint y: 192, endPoint x: 588, endPoint y: 192, distance: 56.0
click at [588, 192] on div "Device List 1803" at bounding box center [413, 199] width 559 height 20
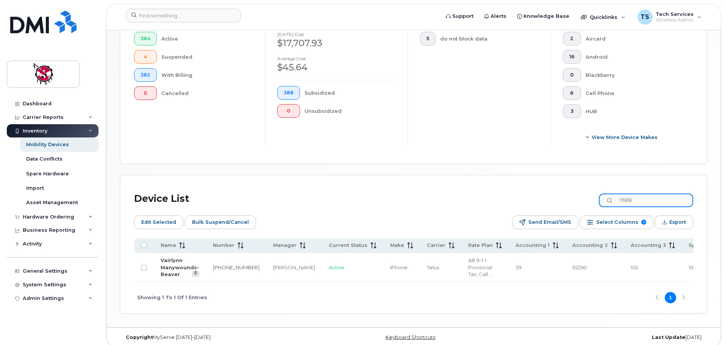
drag, startPoint x: 639, startPoint y: 193, endPoint x: 588, endPoint y: 188, distance: 51.4
click at [588, 189] on div "Device List 7688" at bounding box center [413, 199] width 559 height 20
drag, startPoint x: 659, startPoint y: 193, endPoint x: 568, endPoint y: 193, distance: 91.2
click at [568, 193] on div "Device List 1425" at bounding box center [413, 199] width 559 height 20
drag, startPoint x: 658, startPoint y: 194, endPoint x: 597, endPoint y: 194, distance: 61.0
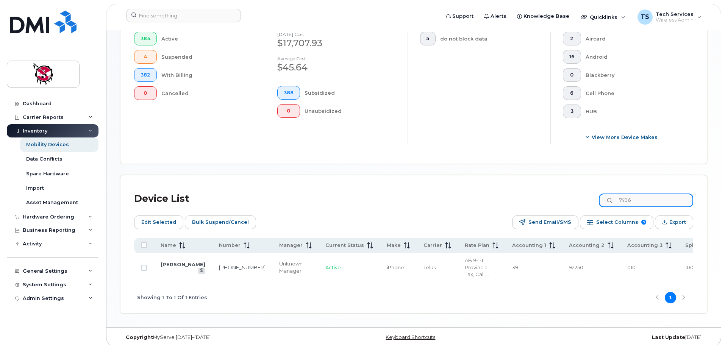
click at [597, 194] on div "Device List 7496" at bounding box center [413, 199] width 559 height 20
drag, startPoint x: 646, startPoint y: 193, endPoint x: 596, endPoint y: 191, distance: 50.4
click at [596, 191] on div "Device List 8707" at bounding box center [413, 199] width 559 height 20
drag, startPoint x: 646, startPoint y: 194, endPoint x: 580, endPoint y: 190, distance: 65.6
click at [580, 190] on div "Device List 3242" at bounding box center [413, 199] width 559 height 20
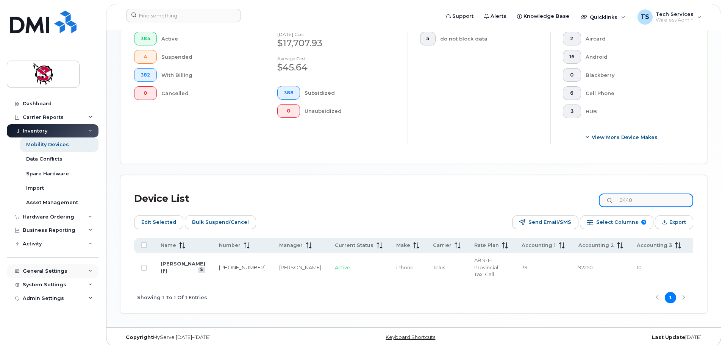
type input "0440"
click at [179, 262] on link "[PERSON_NAME] (f)" at bounding box center [183, 266] width 45 height 13
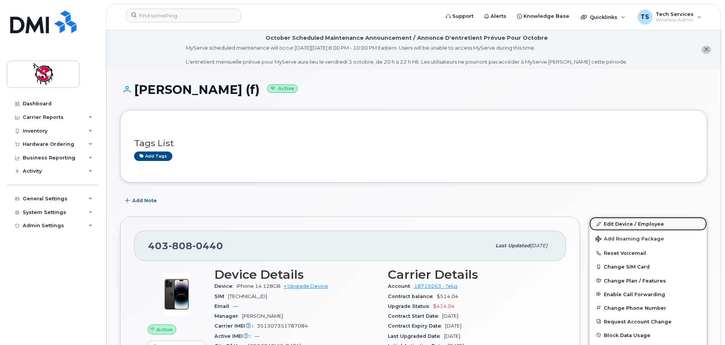
click at [625, 219] on link "Edit Device / Employee" at bounding box center [647, 224] width 117 height 14
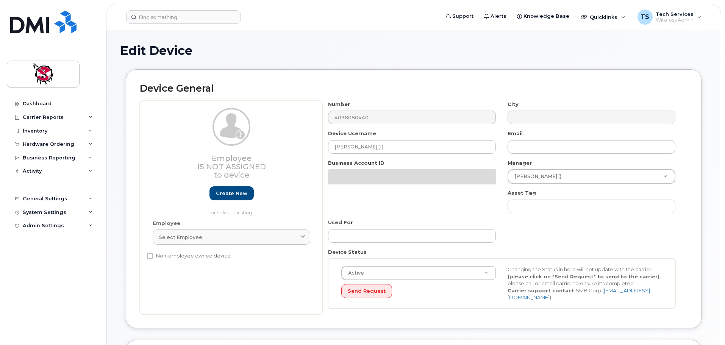
select select "10357"
select select "10349"
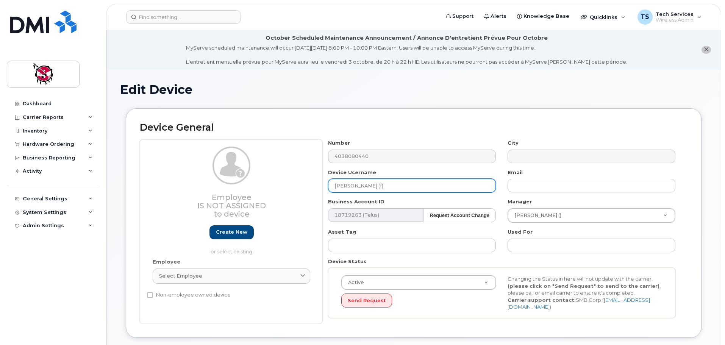
drag, startPoint x: 387, startPoint y: 186, endPoint x: 290, endPoint y: 184, distance: 97.3
click at [290, 184] on div "Employee Is not assigned to device Create new or select existing Employee Selec…" at bounding box center [413, 231] width 547 height 184
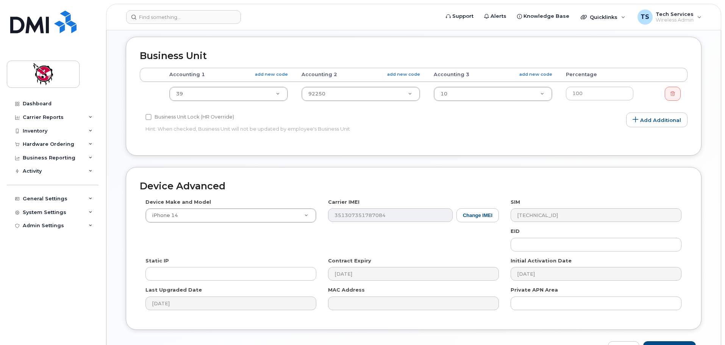
scroll to position [360, 0]
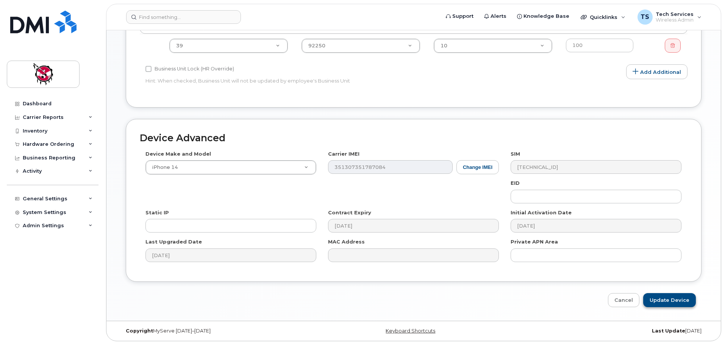
type input "[PERSON_NAME] (CFS)"
click at [675, 300] on input "Update Device" at bounding box center [669, 300] width 53 height 14
type input "Saving..."
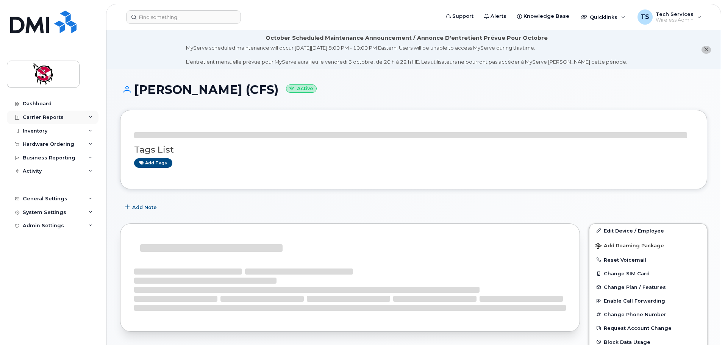
click at [45, 117] on div "Carrier Reports" at bounding box center [43, 117] width 41 height 6
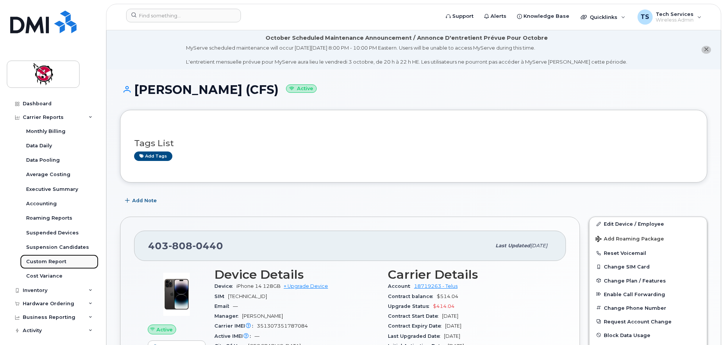
click at [51, 260] on div "Custom Report" at bounding box center [46, 261] width 40 height 7
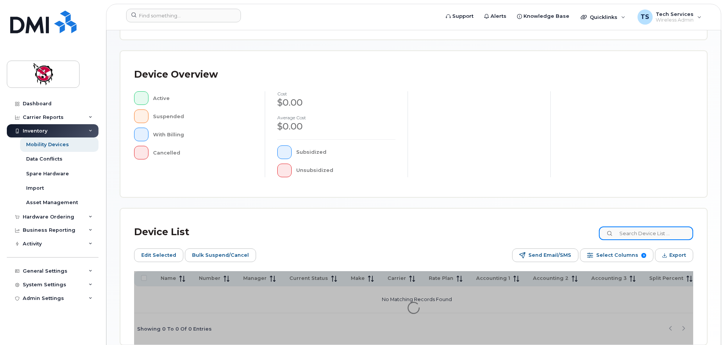
click at [647, 232] on input at bounding box center [646, 233] width 94 height 14
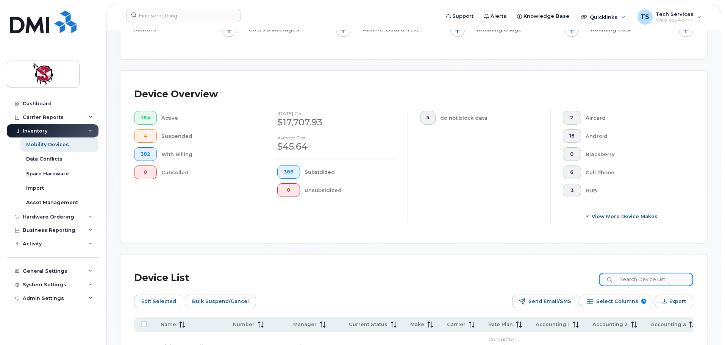
scroll to position [165, 0]
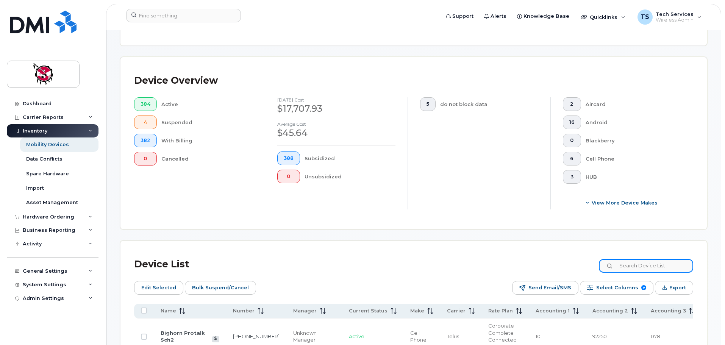
click at [661, 259] on input at bounding box center [646, 266] width 94 height 14
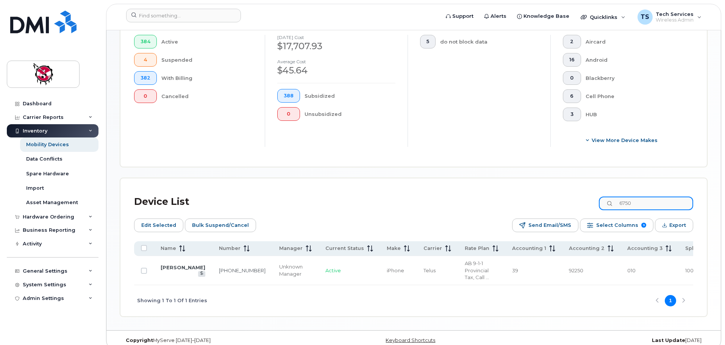
scroll to position [231, 0]
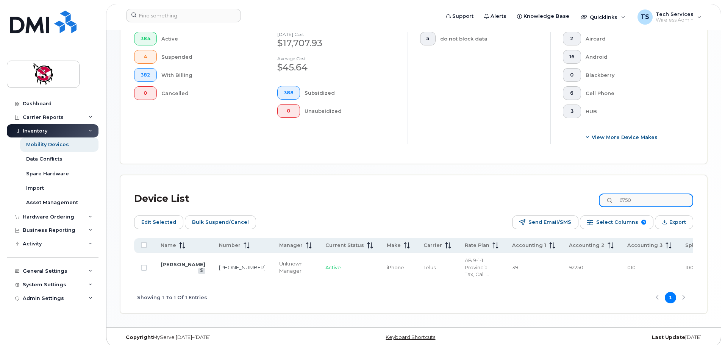
drag, startPoint x: 639, startPoint y: 193, endPoint x: 590, endPoint y: 186, distance: 49.3
click at [594, 191] on div "Device List 6750" at bounding box center [413, 199] width 559 height 20
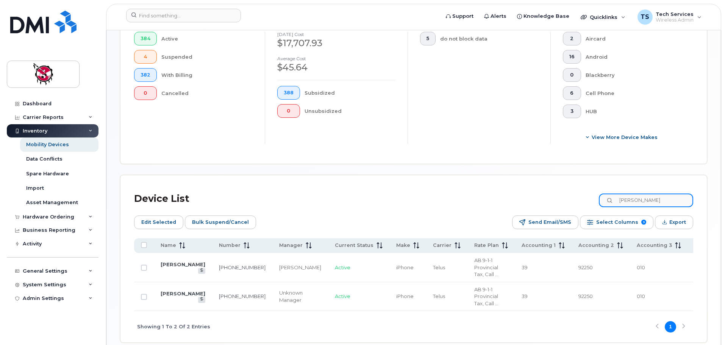
type input "kelisha"
click at [165, 290] on link "Kelisha Rider" at bounding box center [183, 293] width 45 height 6
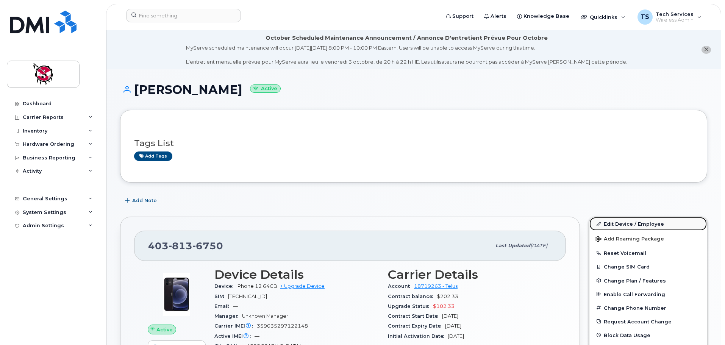
click at [624, 223] on link "Edit Device / Employee" at bounding box center [647, 224] width 117 height 14
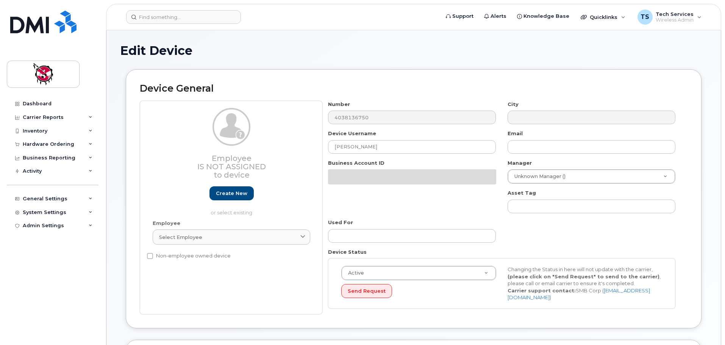
select select "10357"
select select "10349"
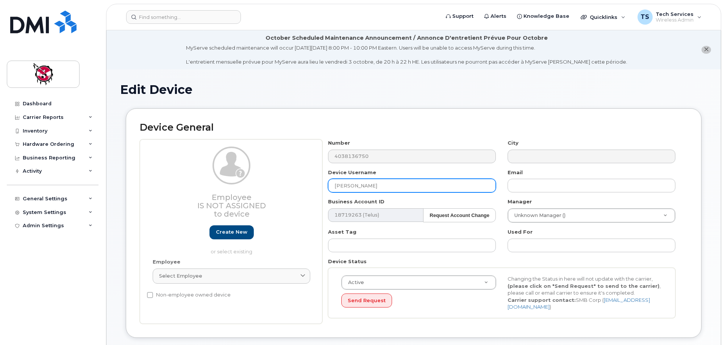
drag, startPoint x: 376, startPoint y: 186, endPoint x: 277, endPoint y: 186, distance: 99.2
click at [277, 186] on div "Employee Is not assigned to device Create new or select existing Employee Selec…" at bounding box center [413, 231] width 547 height 184
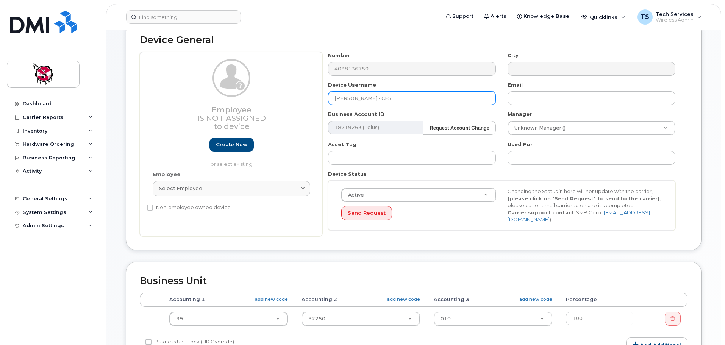
scroll to position [114, 0]
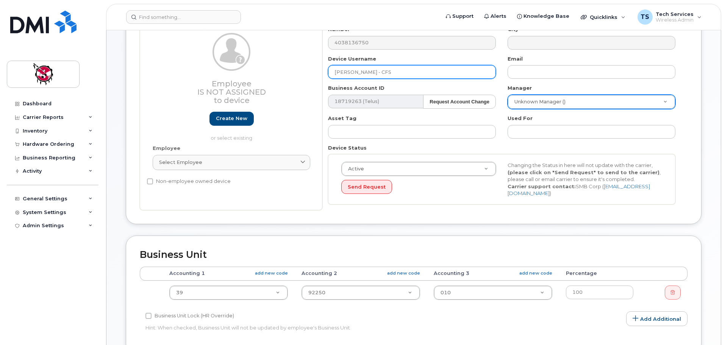
type input "Yvette McGoldrick - CFS"
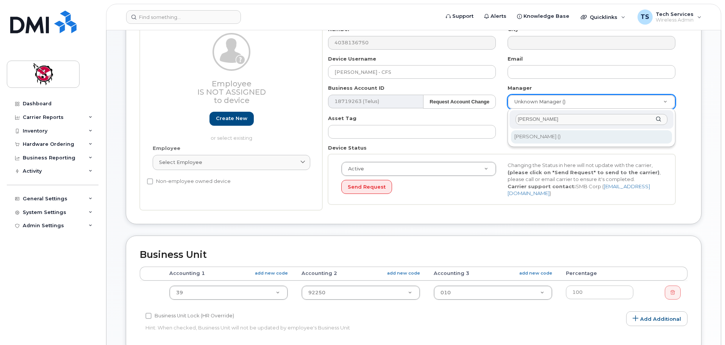
type input "natalie"
type input "4580"
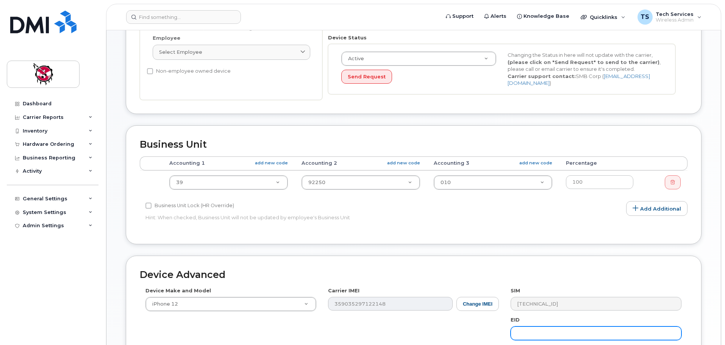
scroll to position [341, 0]
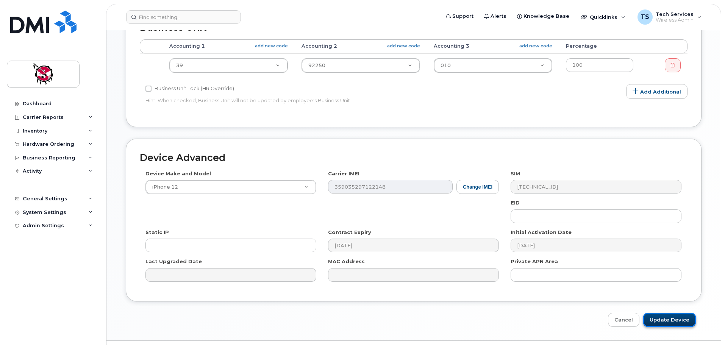
click at [668, 319] on input "Update Device" at bounding box center [669, 320] width 53 height 14
type input "Saving..."
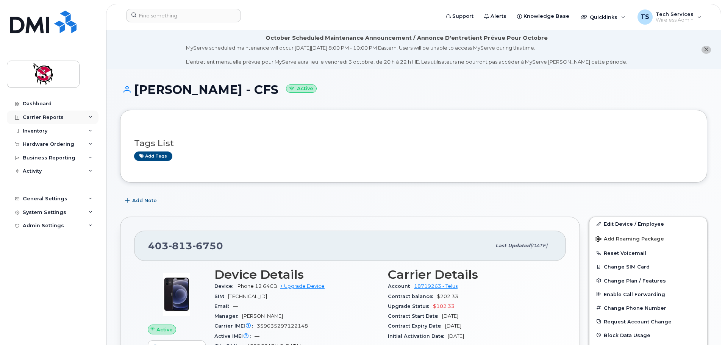
click at [45, 117] on div "Carrier Reports" at bounding box center [43, 117] width 41 height 6
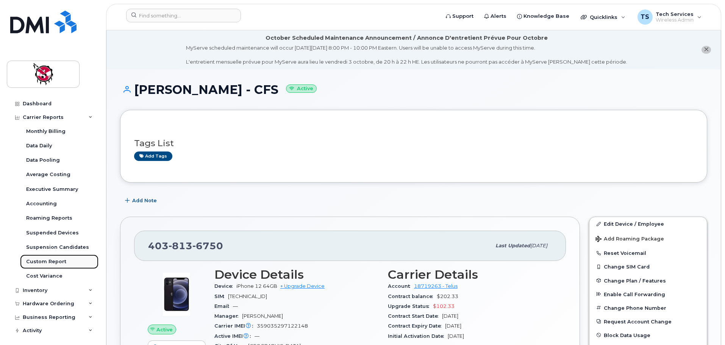
click at [57, 255] on link "Custom Report" at bounding box center [59, 261] width 78 height 14
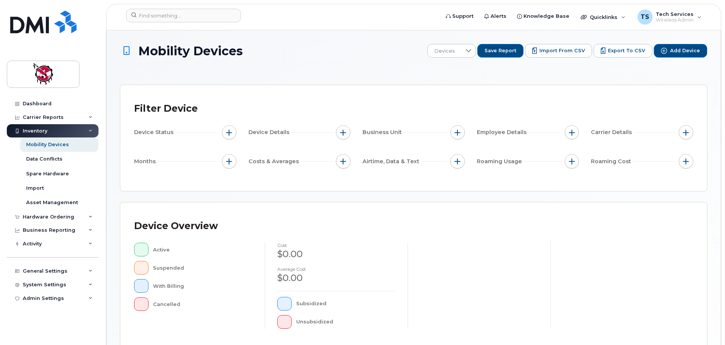
scroll to position [189, 0]
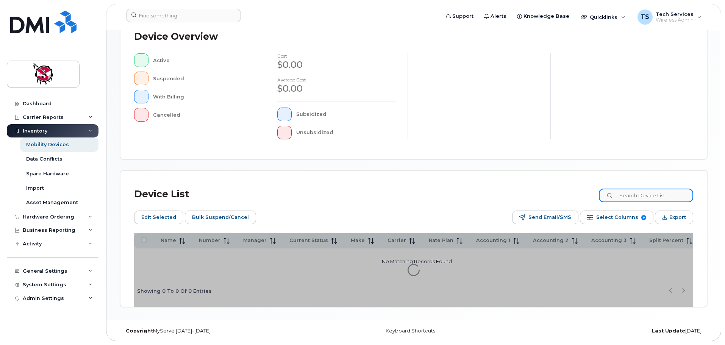
click at [657, 194] on div "Mobility Devices Devices Save Report Import from CSV Export to CSV Add Device F…" at bounding box center [413, 81] width 587 height 452
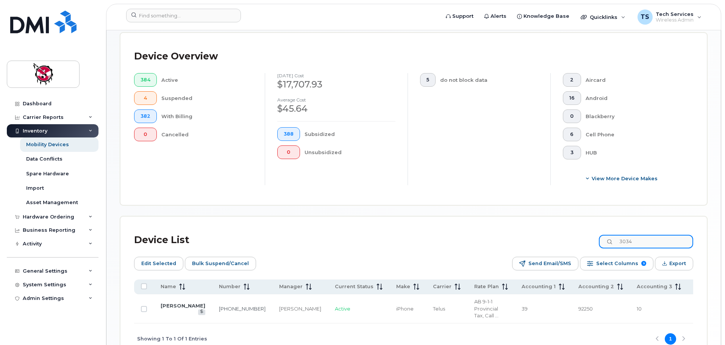
drag, startPoint x: 650, startPoint y: 231, endPoint x: 580, endPoint y: 236, distance: 70.6
click at [580, 236] on div "Device List 3034" at bounding box center [413, 240] width 559 height 20
drag, startPoint x: 647, startPoint y: 234, endPoint x: 599, endPoint y: 231, distance: 48.2
click at [599, 231] on div "Device List 0055" at bounding box center [413, 240] width 559 height 20
type input "0055"
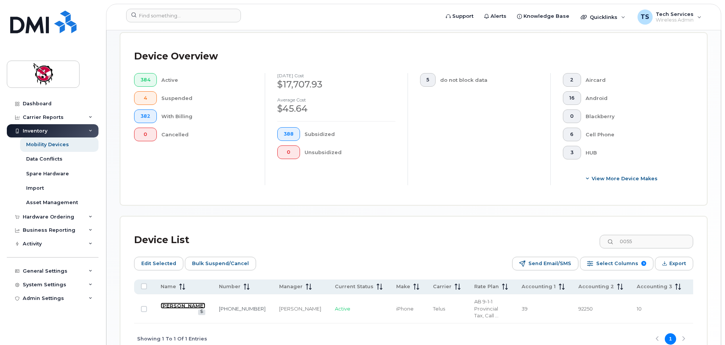
click at [172, 303] on link "[PERSON_NAME]" at bounding box center [183, 306] width 45 height 6
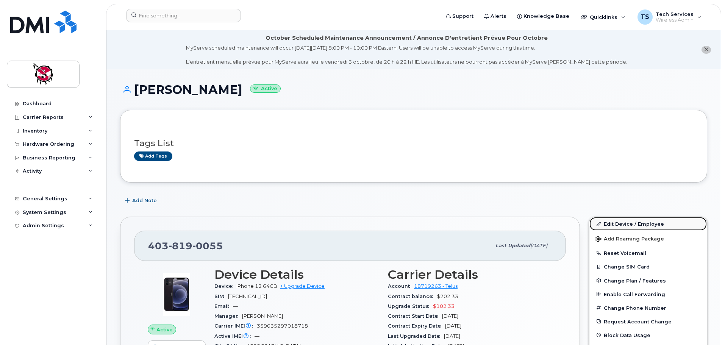
click at [610, 224] on link "Edit Device / Employee" at bounding box center [647, 224] width 117 height 14
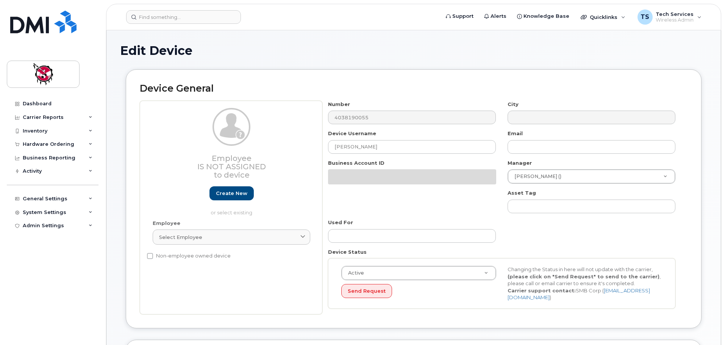
select select "10357"
select select "10349"
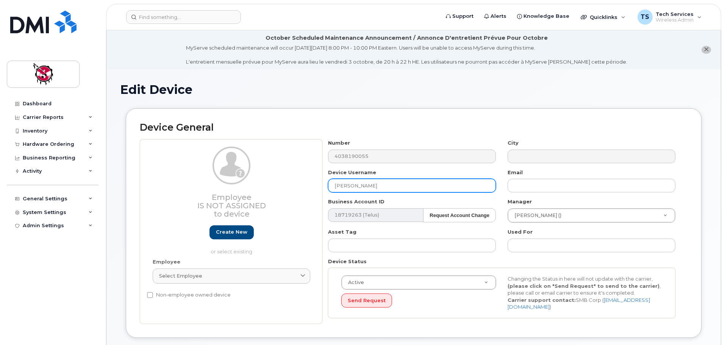
drag, startPoint x: 394, startPoint y: 186, endPoint x: 273, endPoint y: 178, distance: 121.8
click at [273, 178] on div "Employee Is not assigned to device Create new or select existing Employee Selec…" at bounding box center [413, 231] width 547 height 184
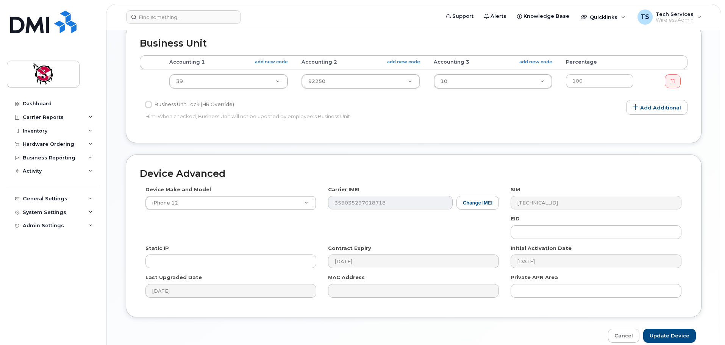
scroll to position [360, 0]
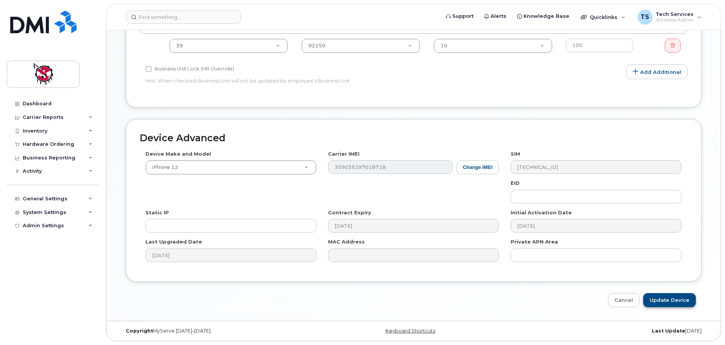
type input "Bryce Rollinmud-Baptiste - CFS"
click at [667, 300] on input "Update Device" at bounding box center [669, 300] width 53 height 14
type input "Saving..."
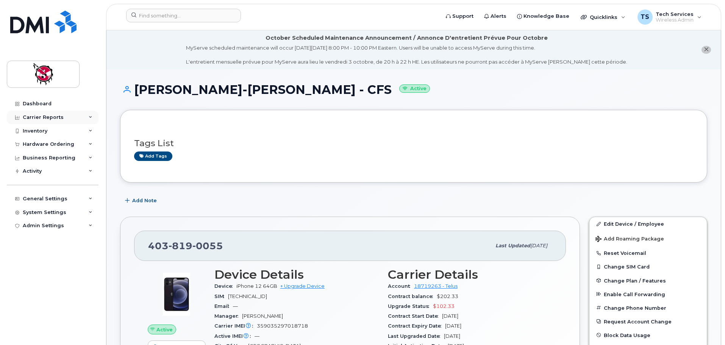
click at [32, 118] on div "Carrier Reports" at bounding box center [43, 117] width 41 height 6
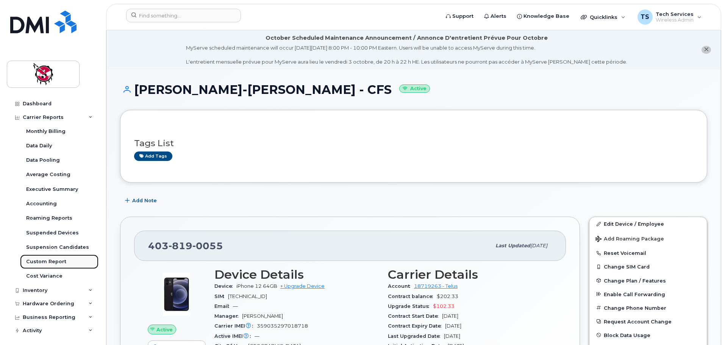
click at [57, 262] on div "Custom Report" at bounding box center [46, 261] width 40 height 7
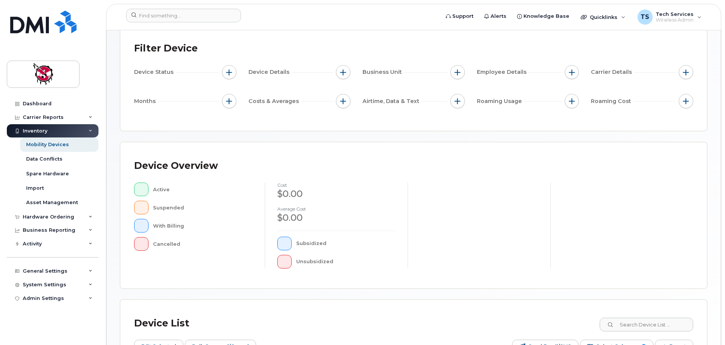
scroll to position [189, 0]
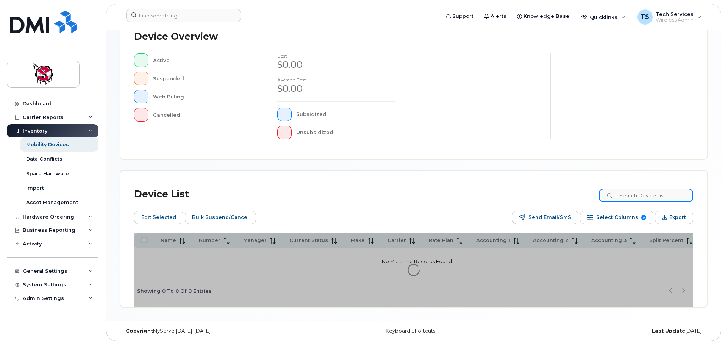
click at [650, 190] on input at bounding box center [646, 196] width 94 height 14
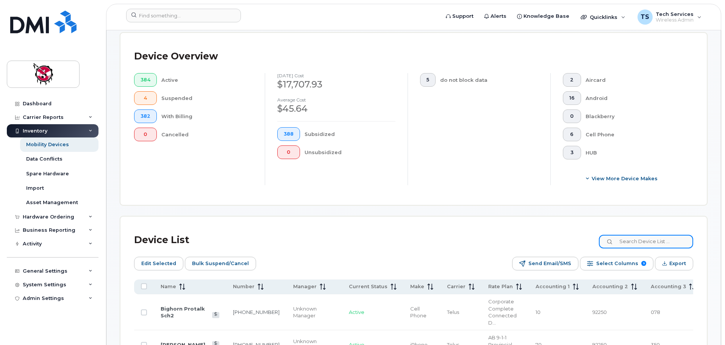
click at [664, 237] on input at bounding box center [646, 242] width 94 height 14
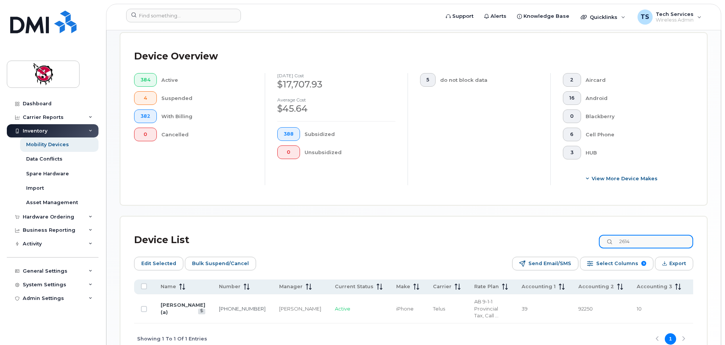
drag, startPoint x: 560, startPoint y: 234, endPoint x: 536, endPoint y: 234, distance: 23.9
click at [533, 234] on div "Device List 2614" at bounding box center [413, 240] width 559 height 20
drag, startPoint x: 652, startPoint y: 235, endPoint x: 618, endPoint y: 235, distance: 33.7
click at [618, 235] on div "3137" at bounding box center [646, 242] width 94 height 14
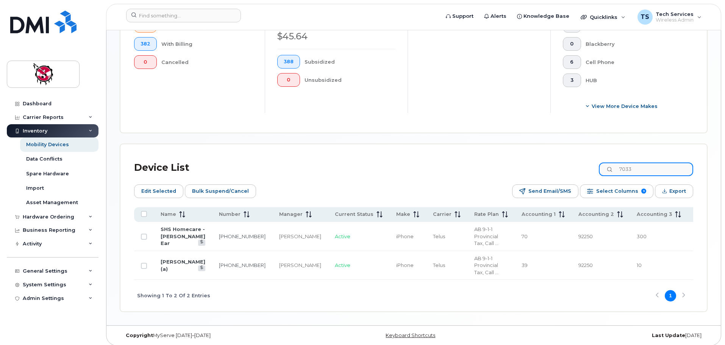
scroll to position [265, 0]
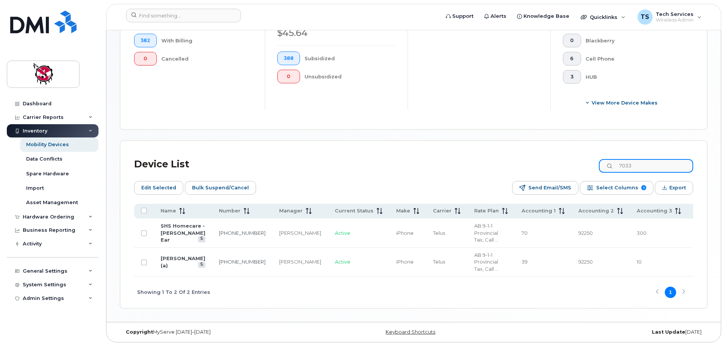
drag, startPoint x: 648, startPoint y: 158, endPoint x: 617, endPoint y: 158, distance: 31.4
click at [617, 159] on div "7033" at bounding box center [646, 166] width 94 height 14
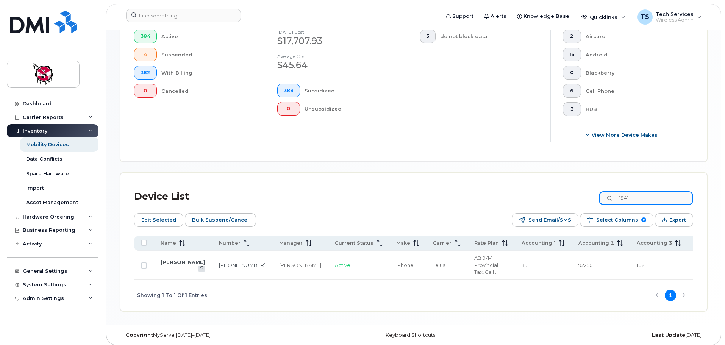
drag, startPoint x: 646, startPoint y: 188, endPoint x: 611, endPoint y: 189, distance: 35.6
click at [611, 191] on input "1941" at bounding box center [646, 198] width 94 height 14
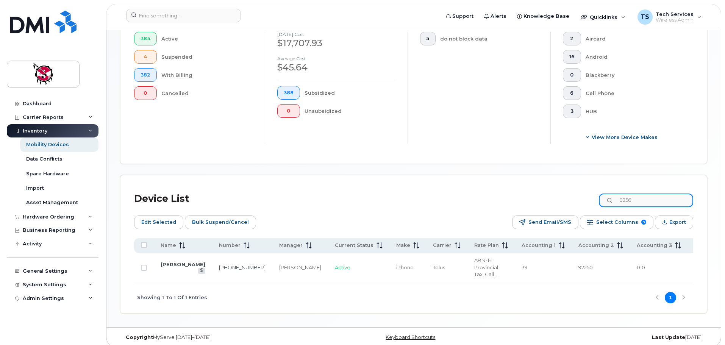
drag, startPoint x: 653, startPoint y: 196, endPoint x: 600, endPoint y: 194, distance: 52.7
click at [600, 194] on div "Device List 0256" at bounding box center [413, 199] width 559 height 20
drag, startPoint x: 646, startPoint y: 193, endPoint x: 581, endPoint y: 192, distance: 65.1
click at [581, 192] on div "Device List 1764" at bounding box center [413, 199] width 559 height 20
drag, startPoint x: 649, startPoint y: 192, endPoint x: 580, endPoint y: 187, distance: 69.1
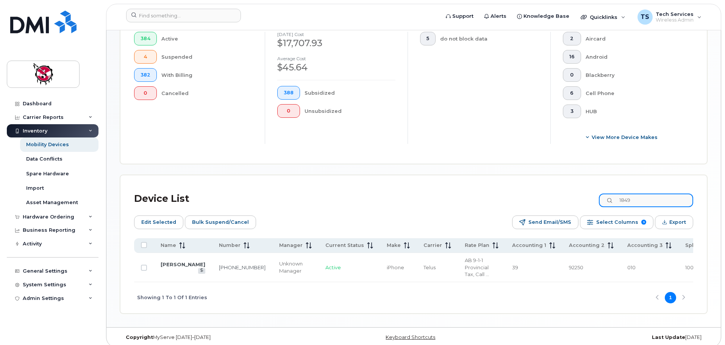
click at [580, 189] on div "Device List 1849" at bounding box center [413, 199] width 559 height 20
type input "9481"
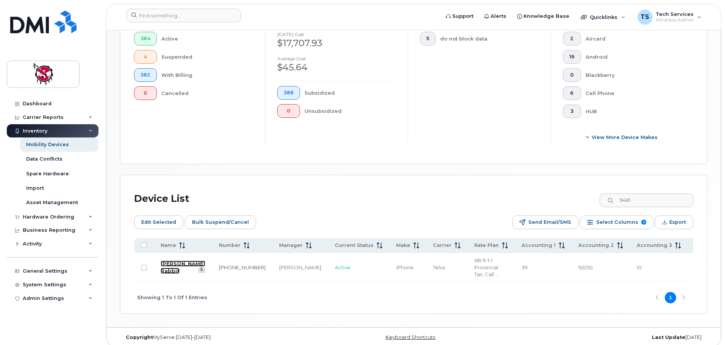
click at [165, 265] on link "Adeline Rabbit" at bounding box center [183, 266] width 45 height 13
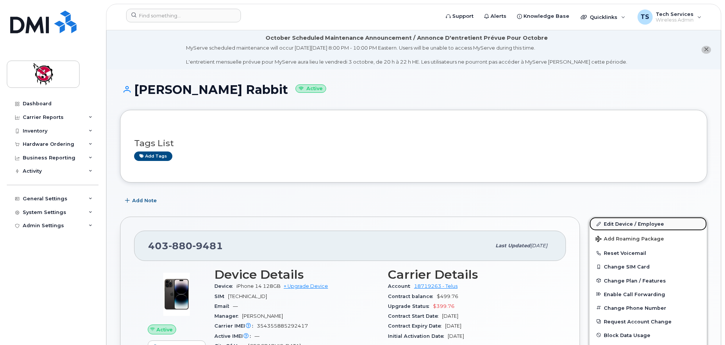
click at [628, 222] on link "Edit Device / Employee" at bounding box center [647, 224] width 117 height 14
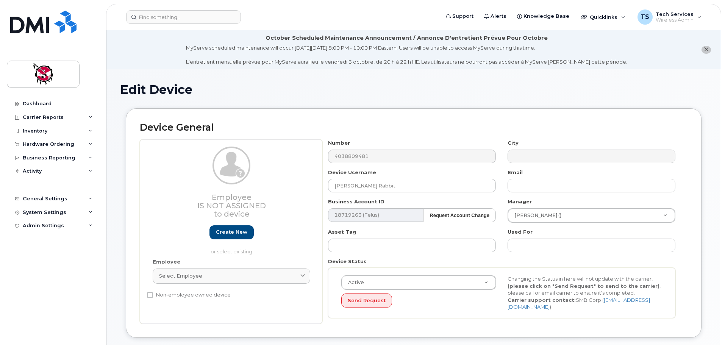
select select "10357"
select select "10349"
drag, startPoint x: 387, startPoint y: 183, endPoint x: 234, endPoint y: 170, distance: 153.9
click at [234, 170] on div "Employee Is not assigned to device Create new or select existing Employee Selec…" at bounding box center [413, 231] width 547 height 184
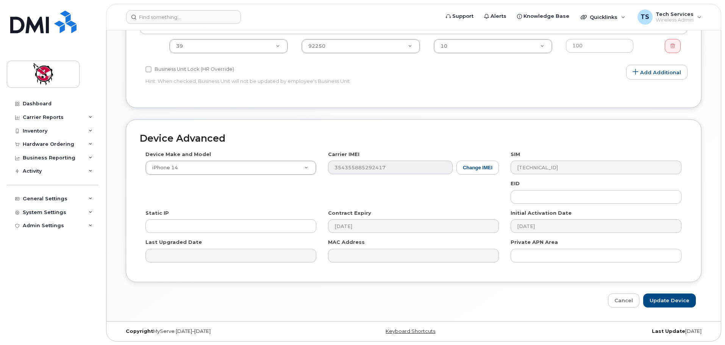
scroll to position [360, 0]
type input "[PERSON_NAME] - CFS"
click at [671, 298] on input "Update Device" at bounding box center [669, 300] width 53 height 14
type input "Saving..."
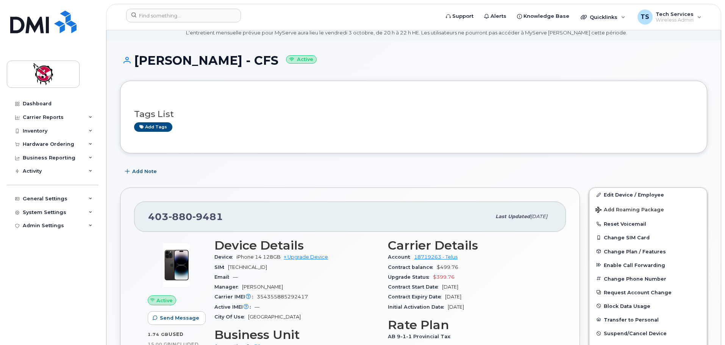
scroll to position [38, 0]
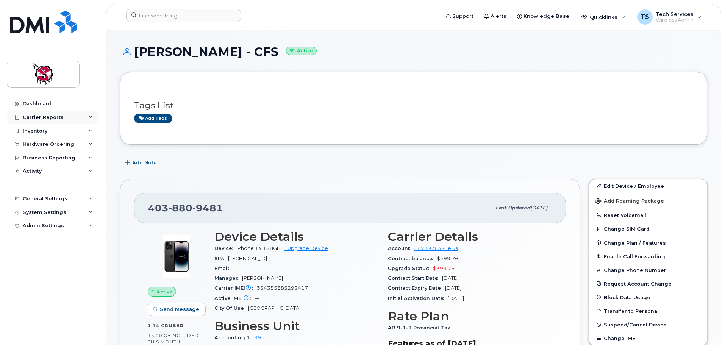
click at [54, 118] on div "Carrier Reports" at bounding box center [43, 117] width 41 height 6
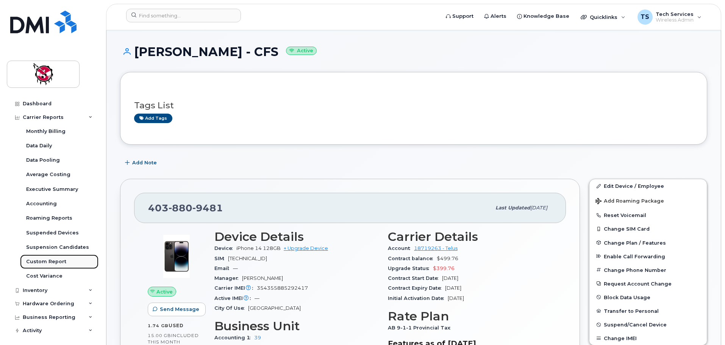
click at [50, 262] on div "Custom Report" at bounding box center [46, 261] width 40 height 7
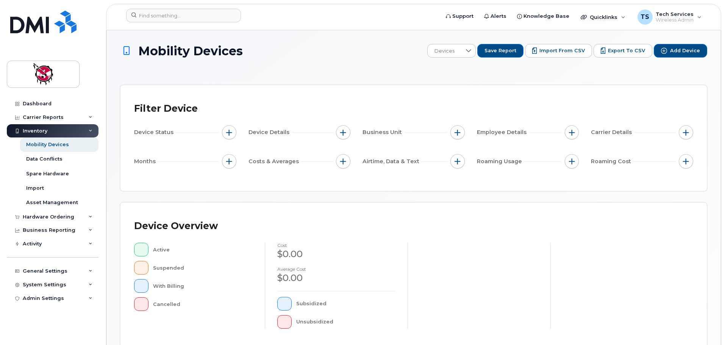
scroll to position [189, 0]
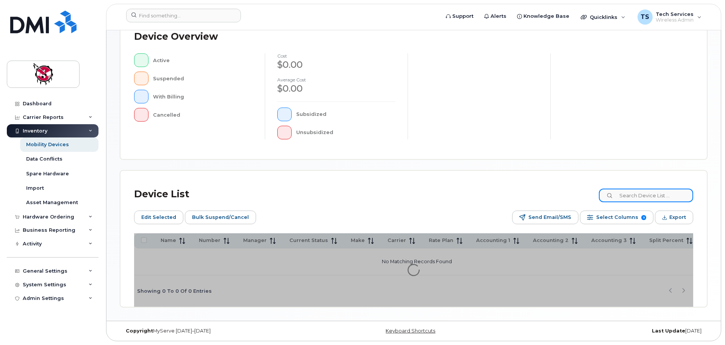
click at [656, 197] on input at bounding box center [646, 196] width 94 height 14
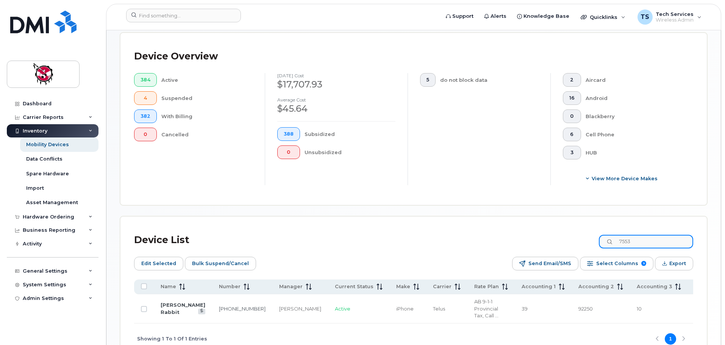
type input "7553"
click at [173, 303] on link "[PERSON_NAME] Rabbit" at bounding box center [183, 308] width 45 height 13
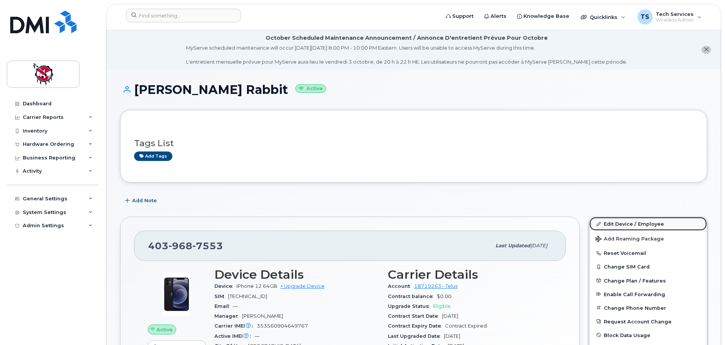
click at [622, 227] on link "Edit Device / Employee" at bounding box center [647, 224] width 117 height 14
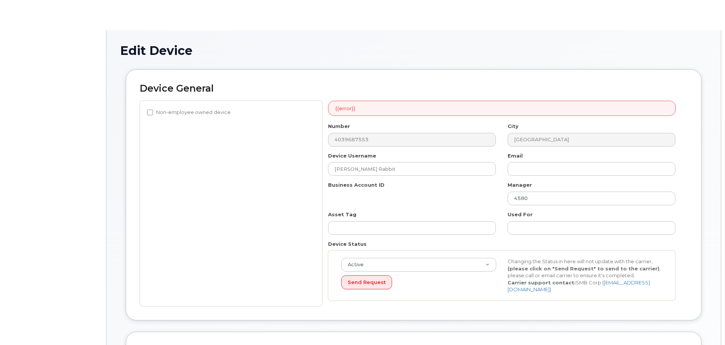
select select "10357"
select select "10349"
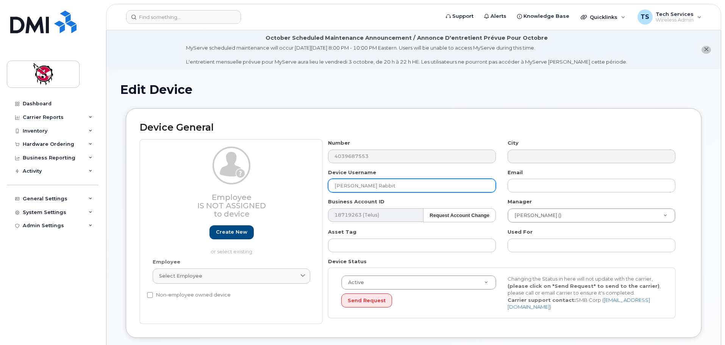
drag, startPoint x: 302, startPoint y: 182, endPoint x: 271, endPoint y: 182, distance: 30.7
click at [271, 182] on div "Employee Is not assigned to device Create new or select existing Employee Selec…" at bounding box center [413, 231] width 547 height 184
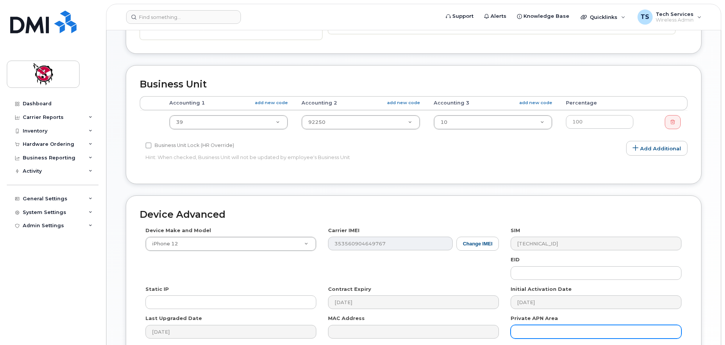
scroll to position [360, 0]
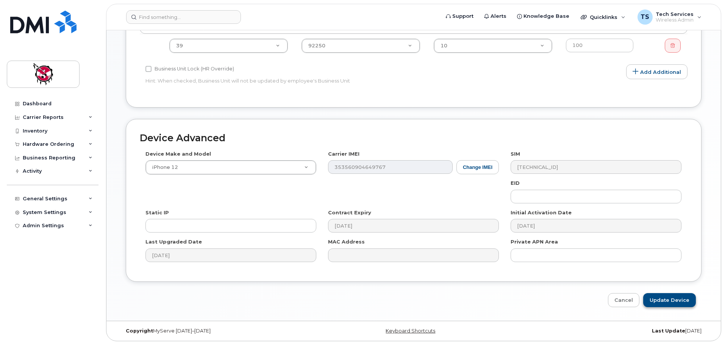
type input "Melanie Palmer - CFS"
click at [673, 300] on input "Update Device" at bounding box center [669, 300] width 53 height 14
type input "Saving..."
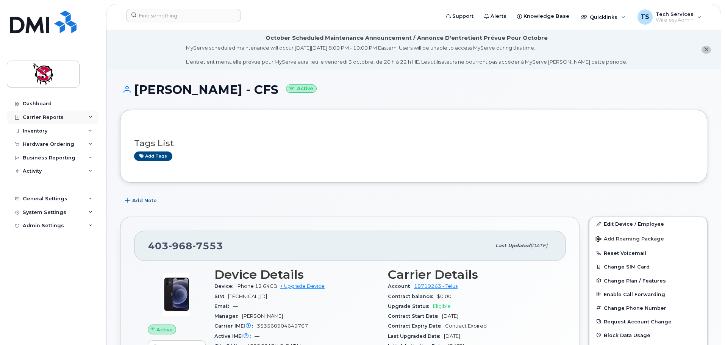
click at [50, 118] on div "Carrier Reports" at bounding box center [43, 117] width 41 height 6
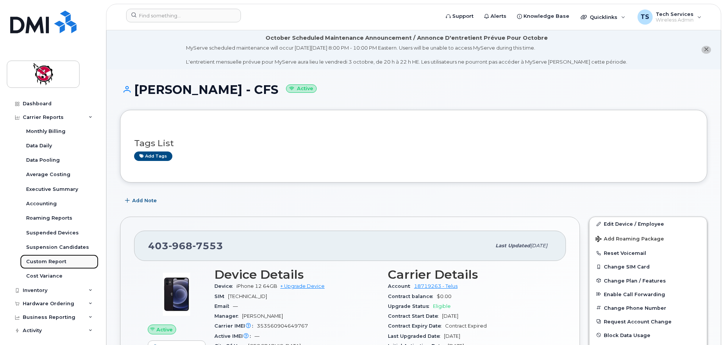
click at [51, 264] on div "Custom Report" at bounding box center [46, 261] width 40 height 7
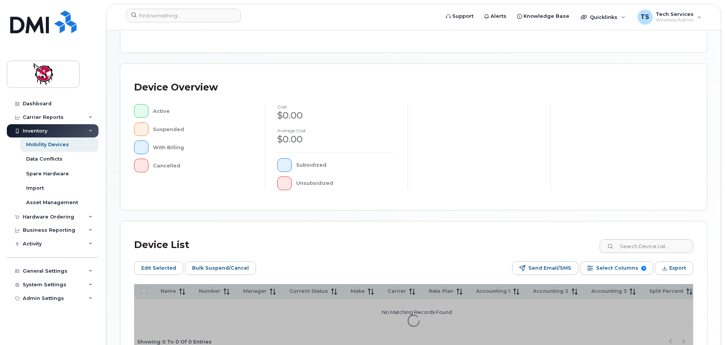
scroll to position [151, 0]
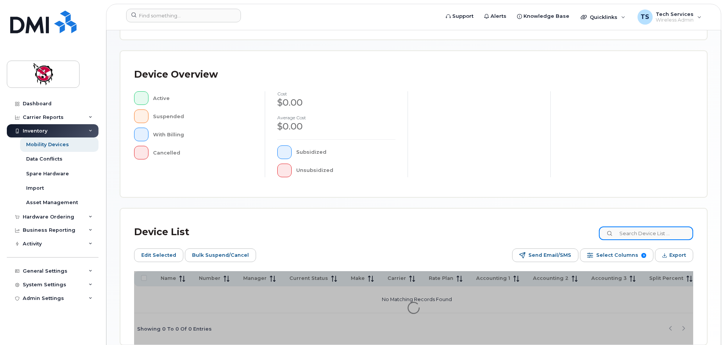
click at [644, 232] on input at bounding box center [646, 233] width 94 height 14
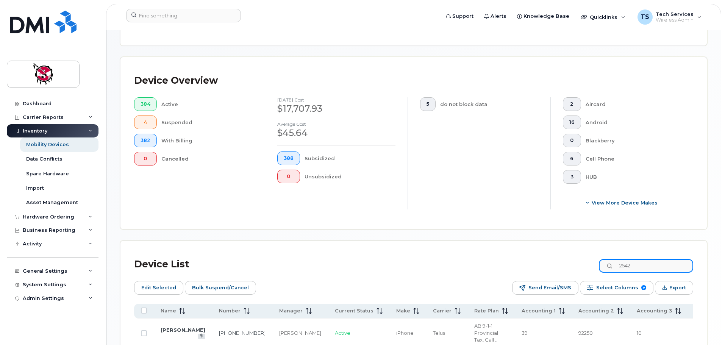
drag, startPoint x: 637, startPoint y: 258, endPoint x: 587, endPoint y: 253, distance: 49.9
click at [587, 254] on div "Device List 2542" at bounding box center [413, 264] width 559 height 20
drag, startPoint x: 639, startPoint y: 259, endPoint x: 596, endPoint y: 259, distance: 43.5
click at [596, 259] on div "Device List 4236" at bounding box center [413, 264] width 559 height 20
click at [639, 254] on div "Device List 3143" at bounding box center [413, 264] width 559 height 20
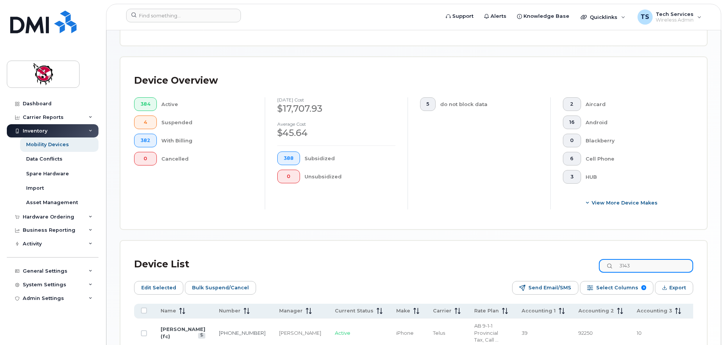
drag, startPoint x: 645, startPoint y: 261, endPoint x: 593, endPoint y: 259, distance: 51.9
click at [593, 259] on div "Device List 3143" at bounding box center [413, 264] width 559 height 20
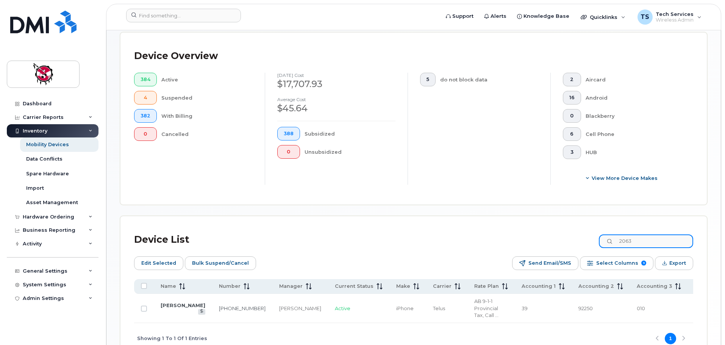
scroll to position [203, 0]
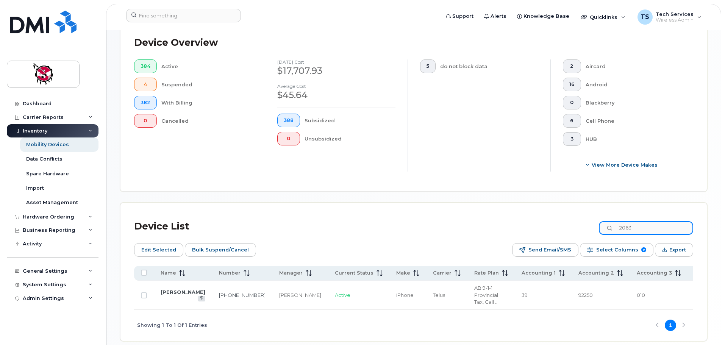
drag, startPoint x: 616, startPoint y: 217, endPoint x: 587, endPoint y: 215, distance: 28.9
click at [587, 217] on div "Device List 2063" at bounding box center [413, 227] width 559 height 20
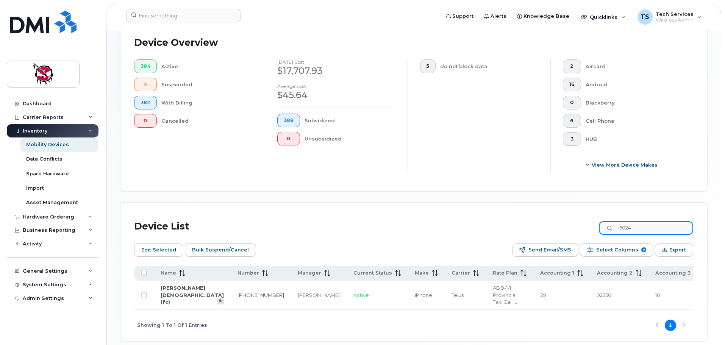
drag, startPoint x: 639, startPoint y: 220, endPoint x: 579, endPoint y: 218, distance: 59.5
click at [579, 218] on div "Device List 5024" at bounding box center [413, 227] width 559 height 20
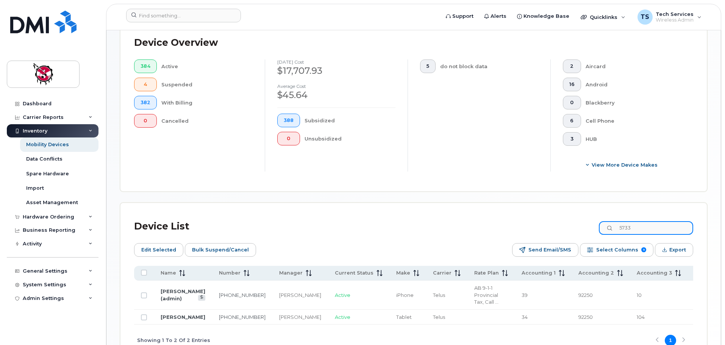
drag, startPoint x: 652, startPoint y: 221, endPoint x: 578, endPoint y: 218, distance: 73.9
click at [578, 218] on div "Device List 5733" at bounding box center [413, 227] width 559 height 20
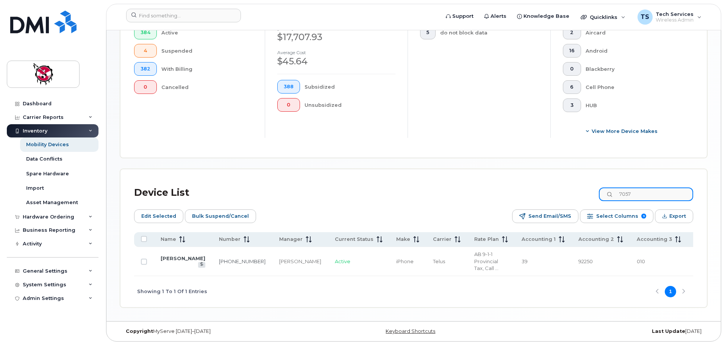
drag, startPoint x: 645, startPoint y: 187, endPoint x: 568, endPoint y: 175, distance: 77.9
click at [572, 183] on div "Device List 7057" at bounding box center [413, 193] width 559 height 20
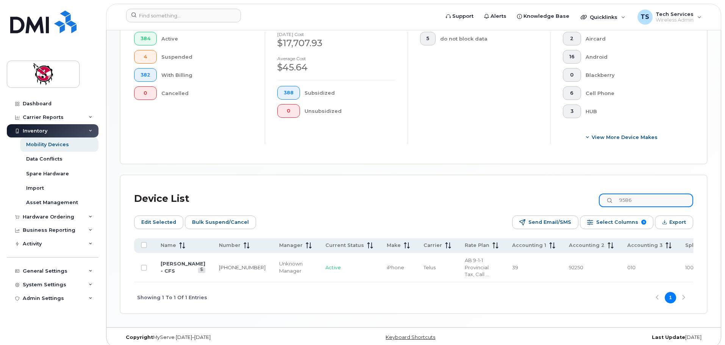
drag, startPoint x: 645, startPoint y: 190, endPoint x: 595, endPoint y: 192, distance: 50.4
click at [595, 192] on div "Device List 9586" at bounding box center [413, 199] width 559 height 20
drag, startPoint x: 643, startPoint y: 188, endPoint x: 597, endPoint y: 188, distance: 45.8
click at [597, 189] on div "Device List 2702" at bounding box center [413, 199] width 559 height 20
drag, startPoint x: 643, startPoint y: 194, endPoint x: 604, endPoint y: 194, distance: 39.0
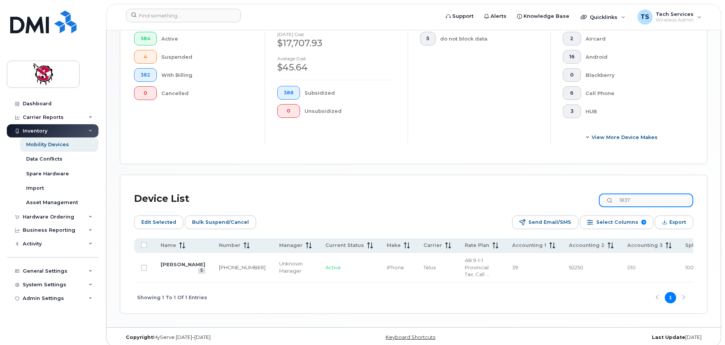
click at [604, 194] on div "Device List 1837" at bounding box center [413, 199] width 559 height 20
drag, startPoint x: 640, startPoint y: 194, endPoint x: 570, endPoint y: 184, distance: 70.7
click at [570, 189] on div "Device List 5352" at bounding box center [413, 199] width 559 height 20
drag, startPoint x: 645, startPoint y: 195, endPoint x: 576, endPoint y: 183, distance: 69.7
click at [576, 189] on div "Device List 3872" at bounding box center [413, 199] width 559 height 20
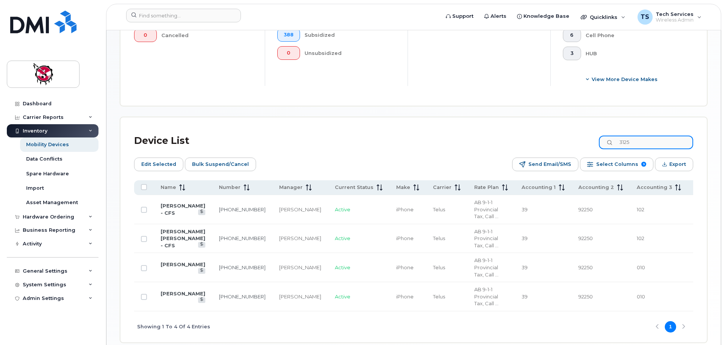
scroll to position [312, 0]
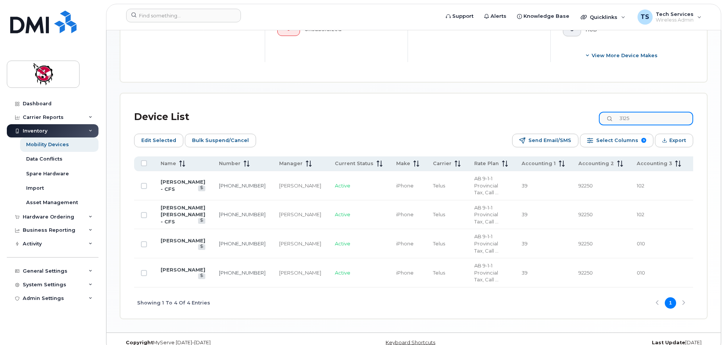
drag, startPoint x: 642, startPoint y: 111, endPoint x: 588, endPoint y: 108, distance: 54.6
click at [588, 108] on div "Device List 3125" at bounding box center [413, 117] width 559 height 20
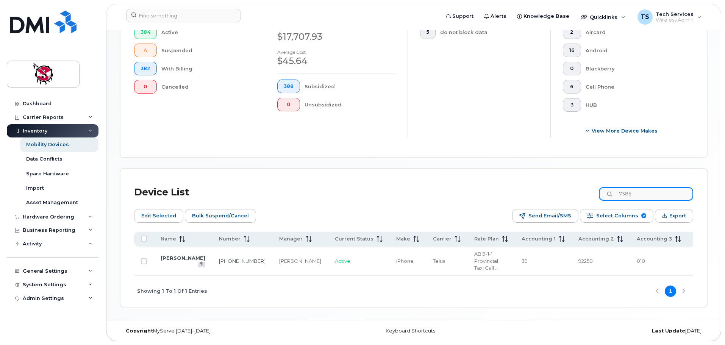
scroll to position [231, 0]
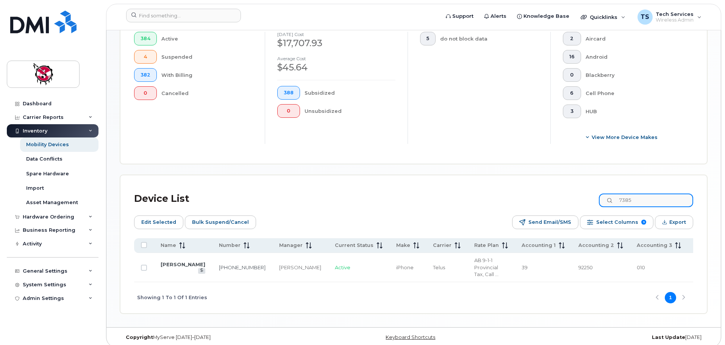
drag, startPoint x: 639, startPoint y: 193, endPoint x: 550, endPoint y: 195, distance: 89.8
click at [550, 195] on div "Device List 7385" at bounding box center [413, 199] width 559 height 20
type input "5584"
click at [175, 261] on link "[PERSON_NAME]" at bounding box center [183, 264] width 45 height 6
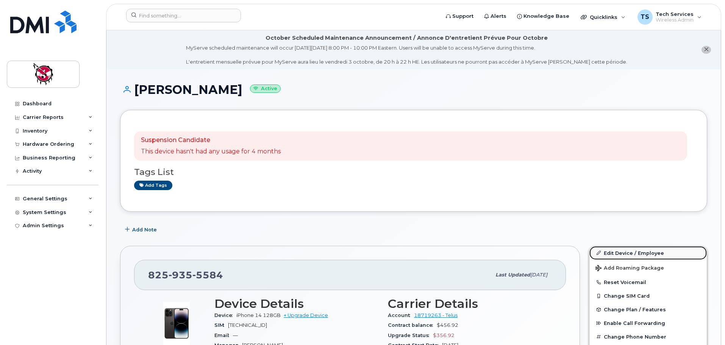
click at [621, 253] on link "Edit Device / Employee" at bounding box center [647, 253] width 117 height 14
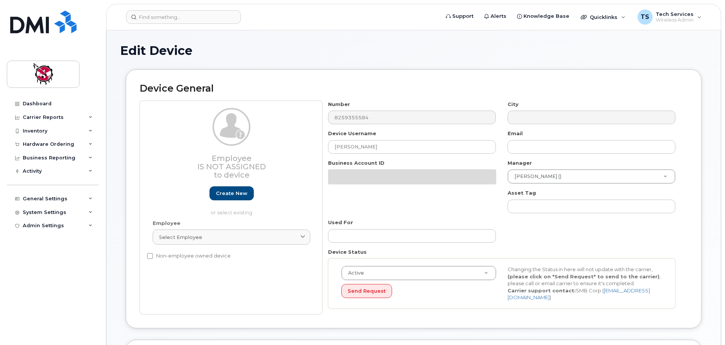
select select "10357"
select select "10349"
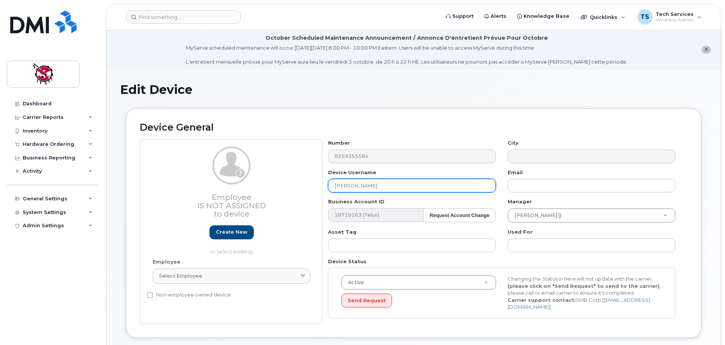
click at [334, 187] on input "Joyce Mcmaster" at bounding box center [412, 186] width 168 height 14
click at [420, 185] on input "For reassignment - was Joyce Mcmaster" at bounding box center [412, 186] width 168 height 14
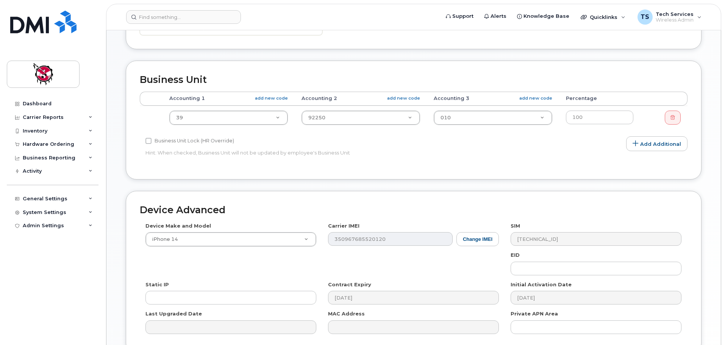
scroll to position [360, 0]
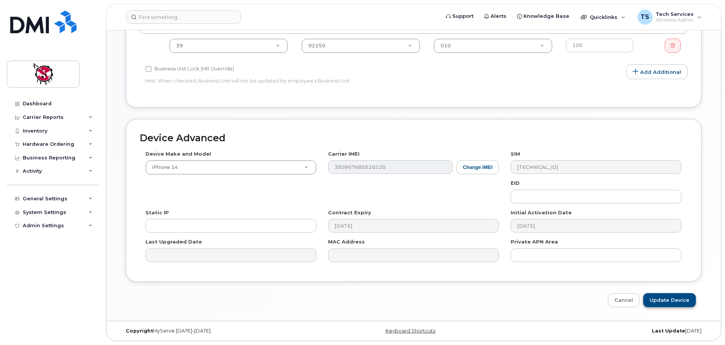
type input "For reassignment - was Joyce McMaster"
click at [683, 299] on input "Update Device" at bounding box center [669, 300] width 53 height 14
type input "Saving..."
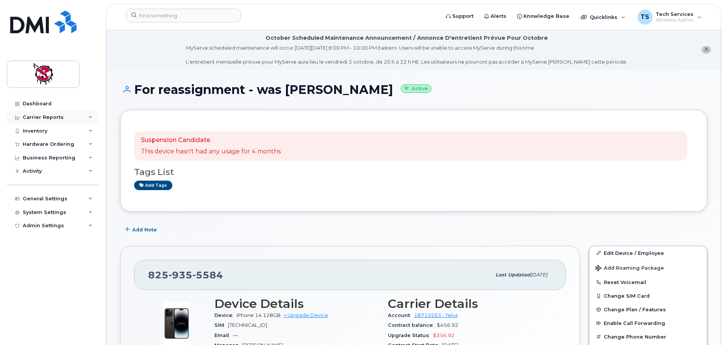
click at [46, 119] on div "Carrier Reports" at bounding box center [43, 117] width 41 height 6
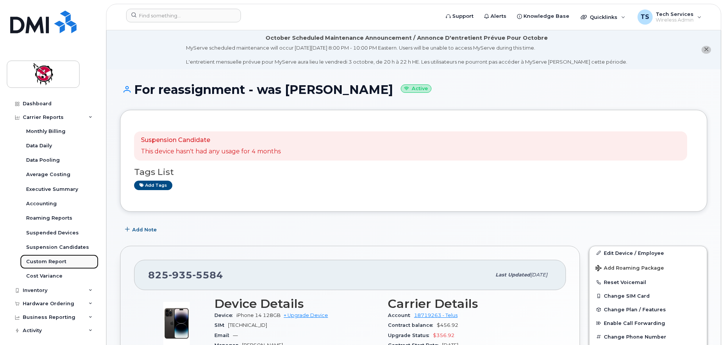
click at [57, 262] on div "Custom Report" at bounding box center [46, 261] width 40 height 7
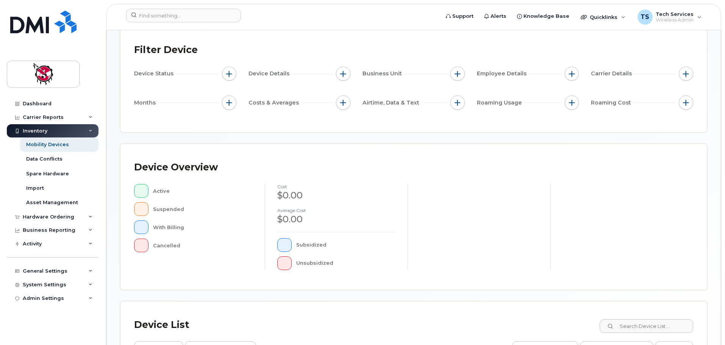
scroll to position [151, 0]
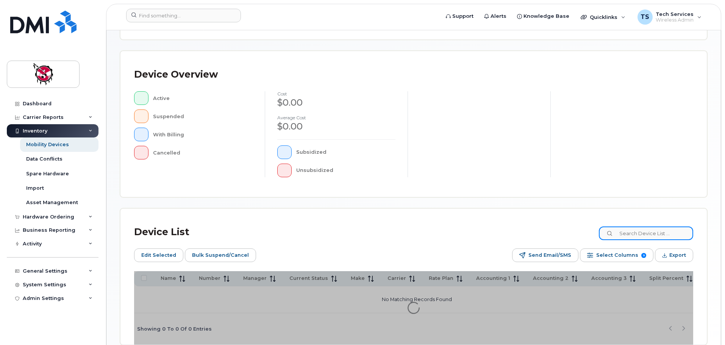
click at [660, 234] on input at bounding box center [646, 233] width 94 height 14
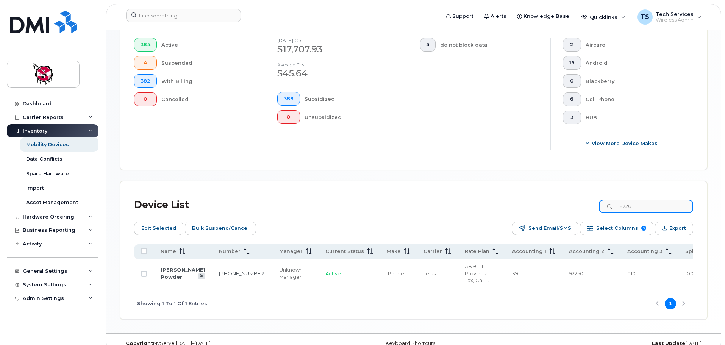
scroll to position [231, 0]
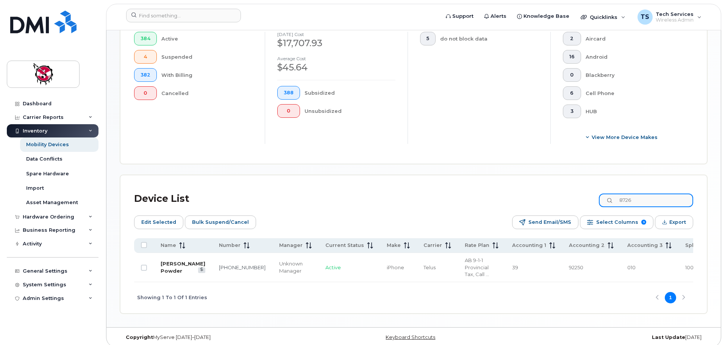
type input "8726"
click at [172, 263] on link "[PERSON_NAME] Powder" at bounding box center [183, 266] width 45 height 13
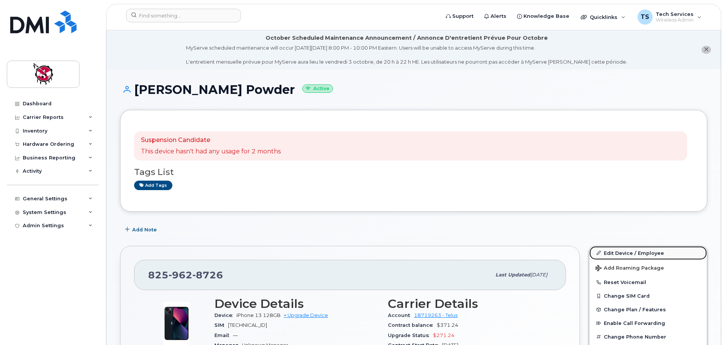
click at [612, 250] on link "Edit Device / Employee" at bounding box center [647, 253] width 117 height 14
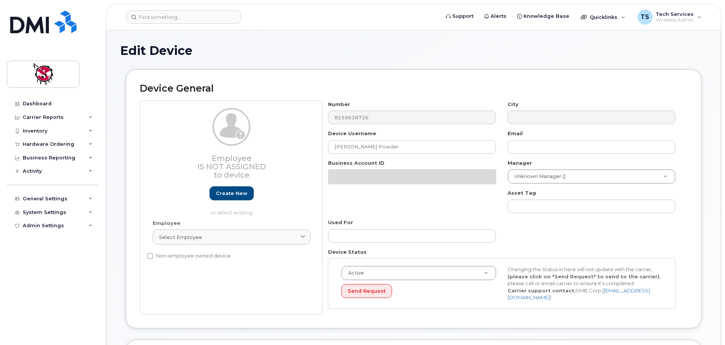
select select "10357"
select select "10349"
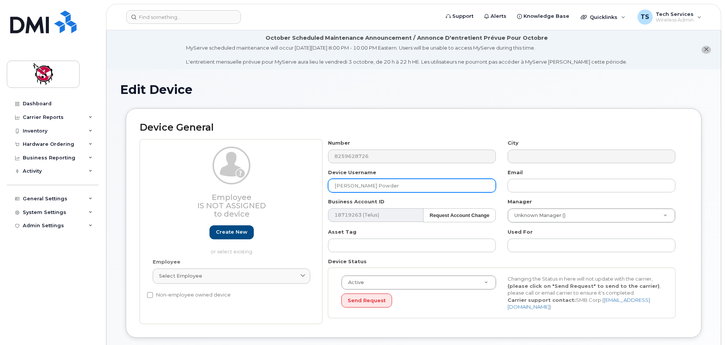
click at [335, 186] on input "[PERSON_NAME] Powder" at bounding box center [412, 186] width 168 height 14
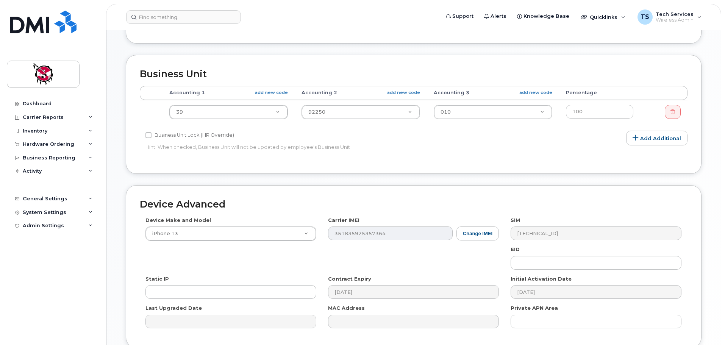
scroll to position [360, 0]
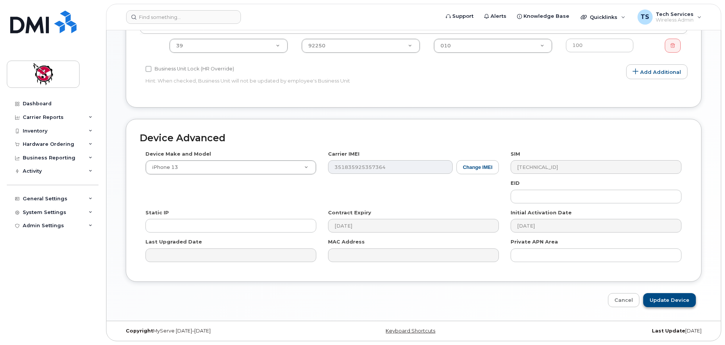
type input "For reassignment - was [PERSON_NAME] Powder"
click at [676, 297] on input "Update Device" at bounding box center [669, 300] width 53 height 14
type input "Saving..."
